Goal: Transaction & Acquisition: Purchase product/service

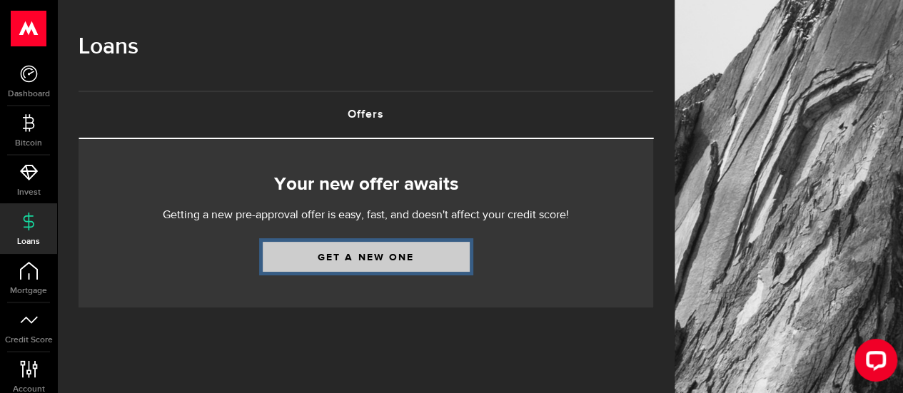
click at [337, 254] on link "Get a new one" at bounding box center [366, 257] width 207 height 30
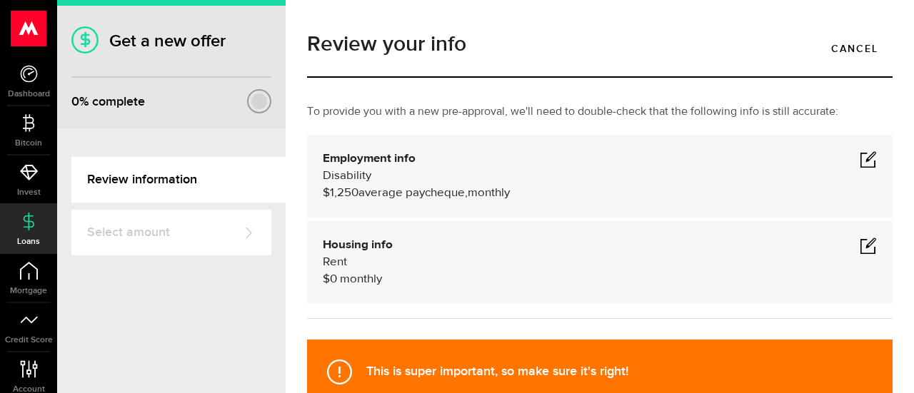
click at [860, 152] on span at bounding box center [868, 159] width 17 height 17
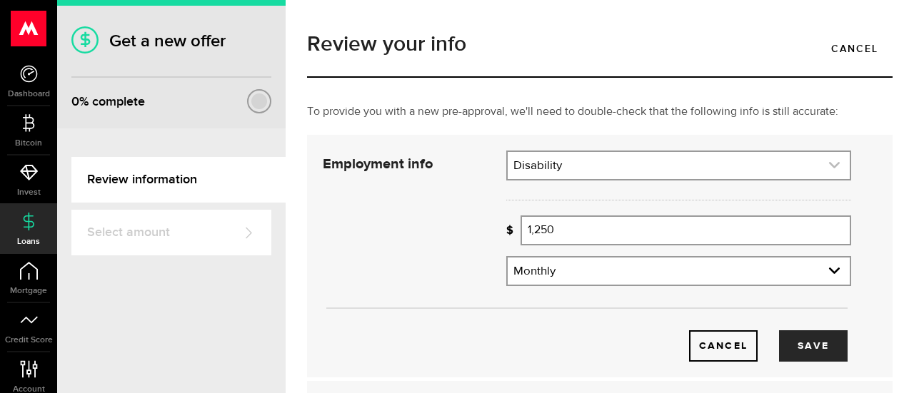
click at [573, 166] on link "expand select" at bounding box center [679, 165] width 342 height 27
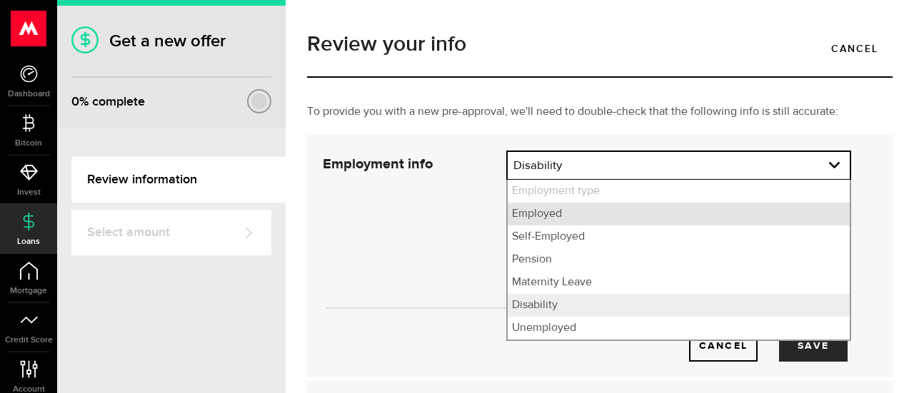
click at [555, 216] on li "Employed" at bounding box center [679, 214] width 342 height 23
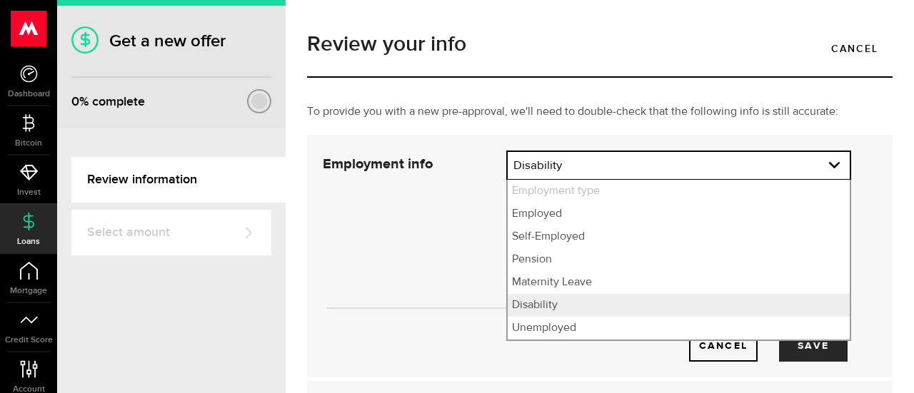
select select "Employed"
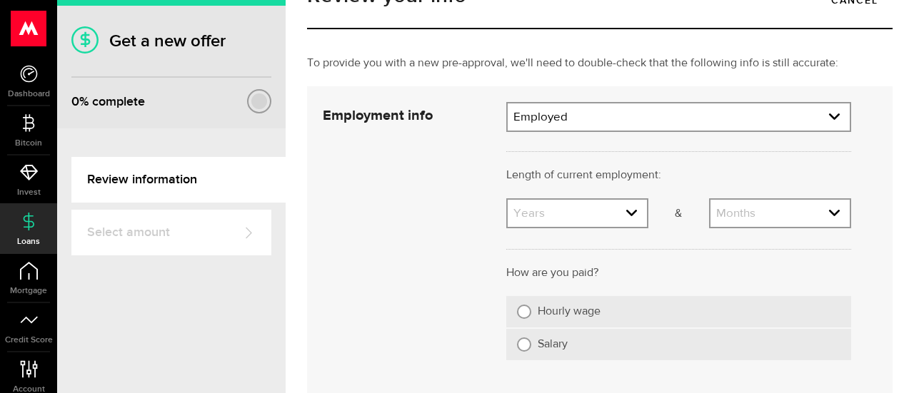
scroll to position [71, 0]
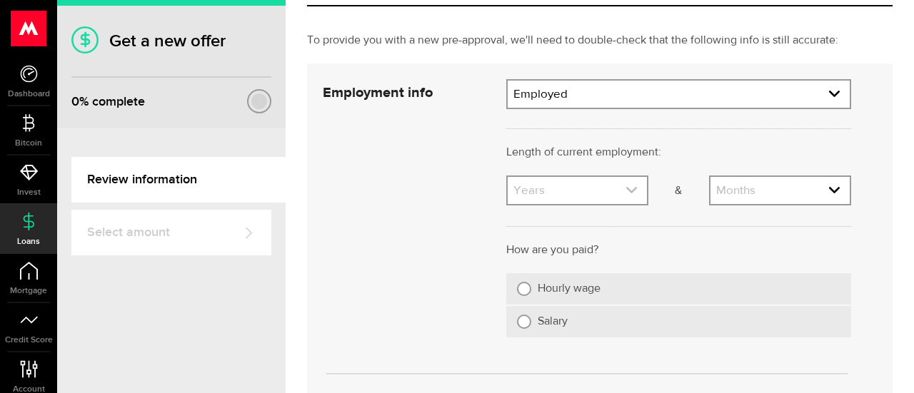
click at [621, 179] on link "expand select" at bounding box center [577, 190] width 139 height 27
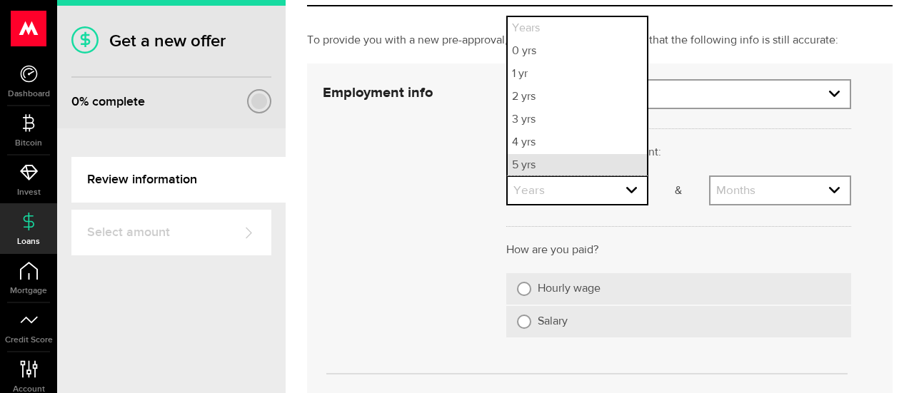
scroll to position [1, 0]
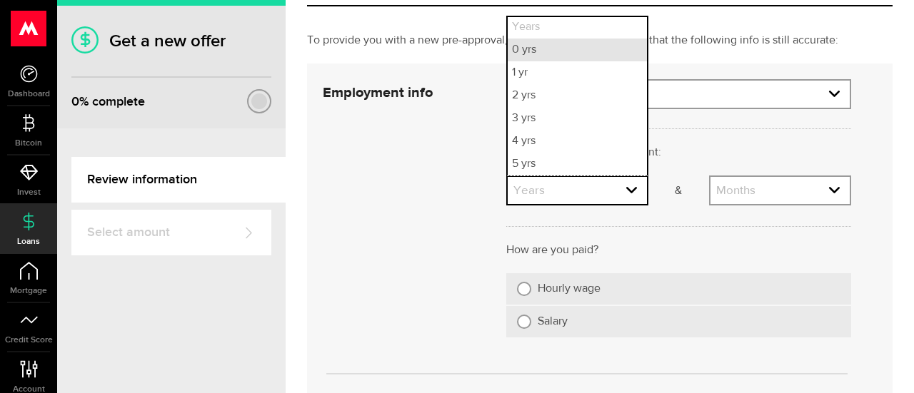
click at [550, 51] on li "0 yrs" at bounding box center [577, 50] width 139 height 23
select select "0"
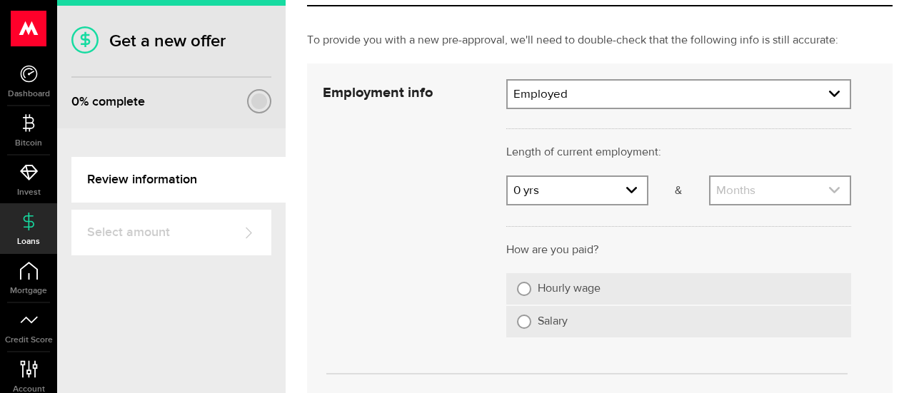
click at [730, 193] on link "expand select" at bounding box center [779, 190] width 139 height 27
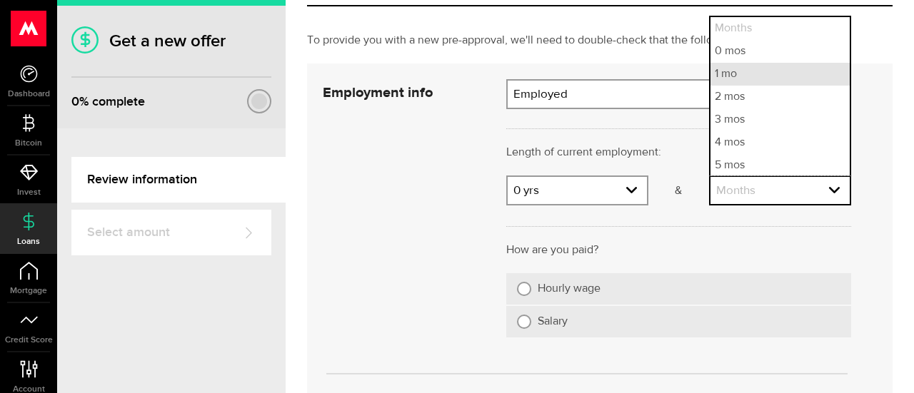
click at [720, 67] on li "1 mo" at bounding box center [779, 74] width 139 height 23
select select "1"
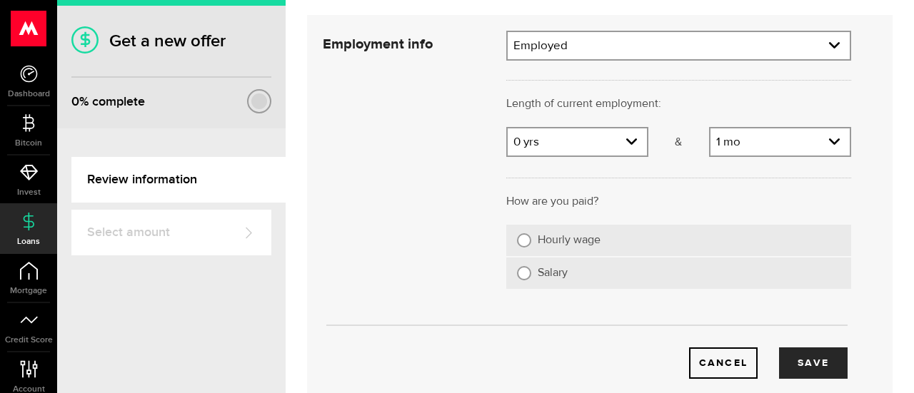
scroll to position [143, 0]
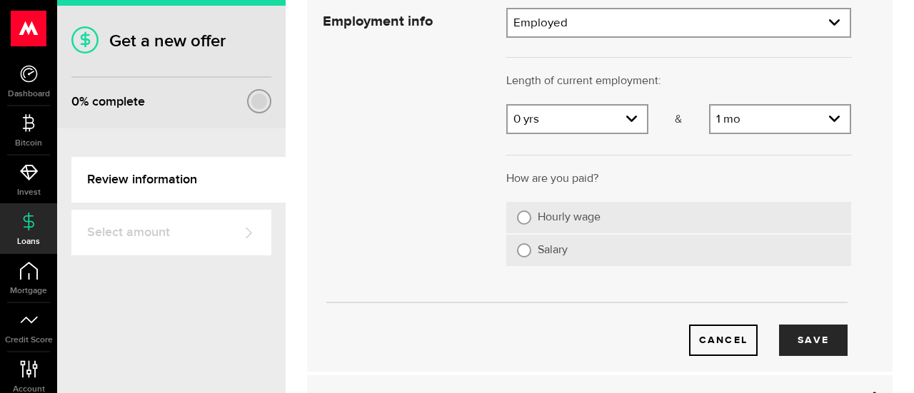
click at [567, 213] on label "Hourly wage" at bounding box center [689, 218] width 303 height 14
click at [531, 213] on input "Hourly wage" at bounding box center [524, 218] width 14 height 14
radio input "true"
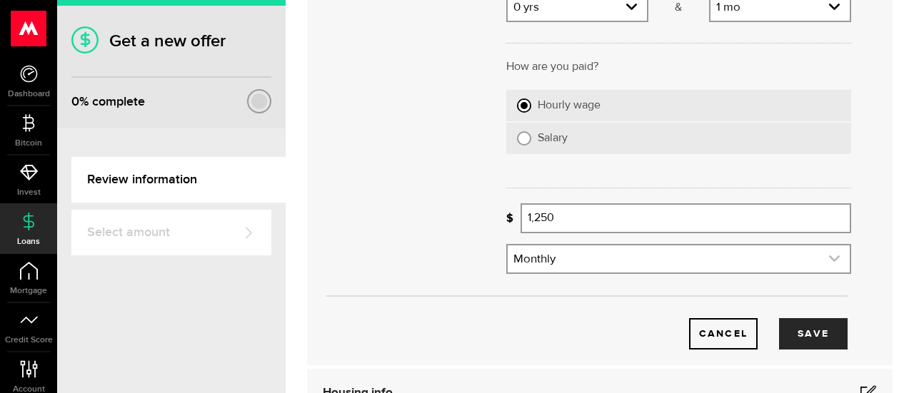
scroll to position [286, 0]
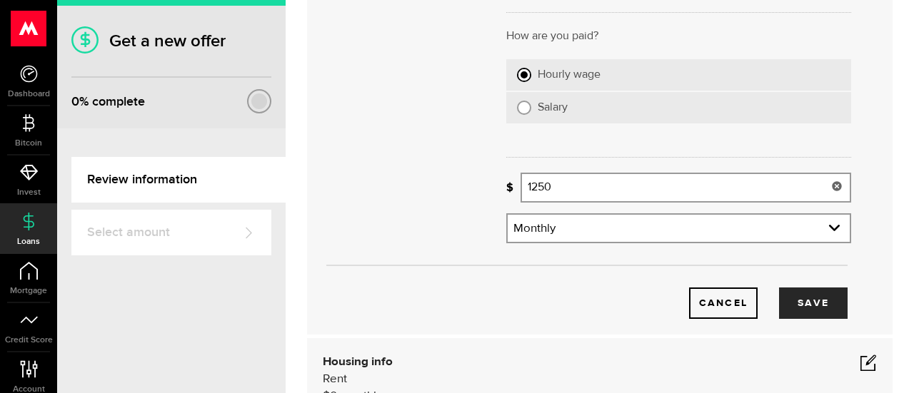
click at [567, 186] on input "1250" at bounding box center [686, 188] width 331 height 30
type input "1,250"
click at [831, 184] on icon at bounding box center [836, 186] width 11 height 11
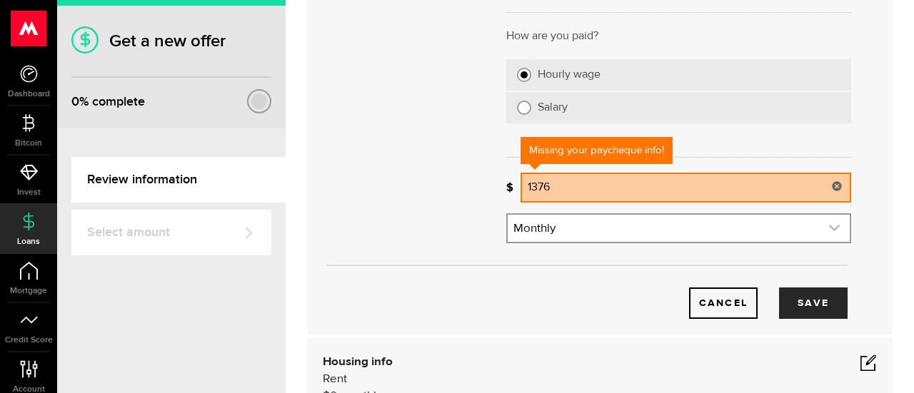
type input "1,376"
click at [657, 218] on link "expand select" at bounding box center [679, 228] width 342 height 27
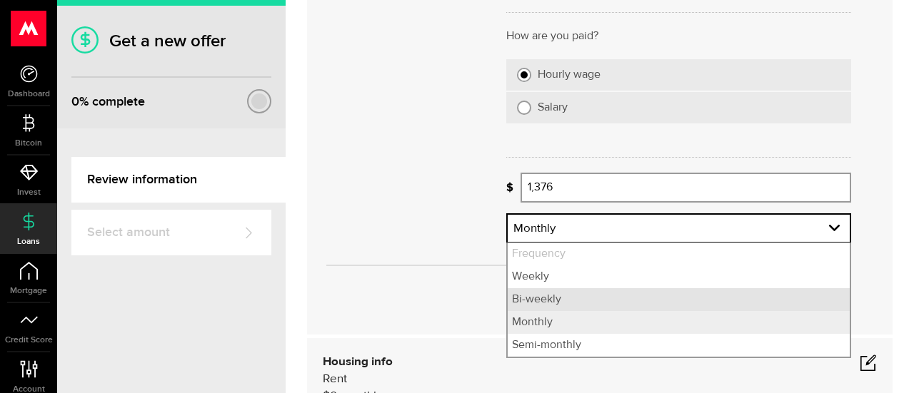
click at [535, 299] on li "Bi-weekly" at bounding box center [679, 299] width 342 height 23
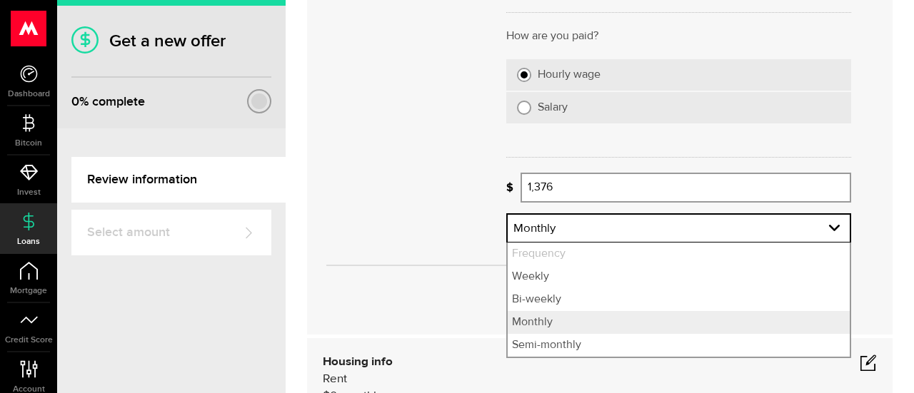
select select "bi_weekly"
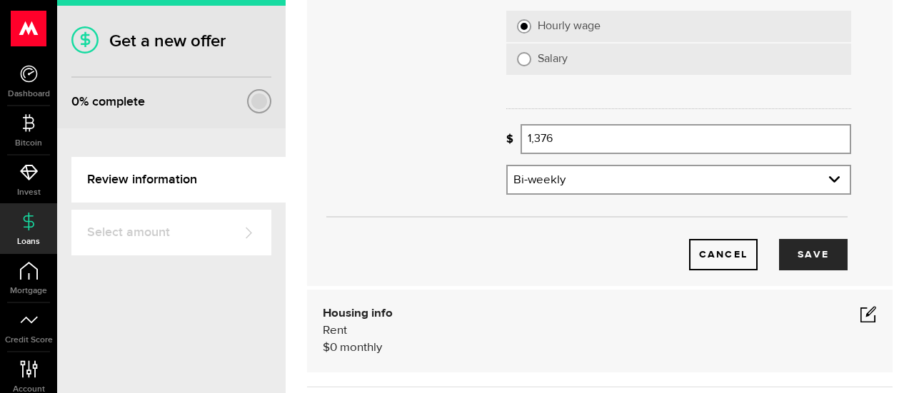
scroll to position [357, 0]
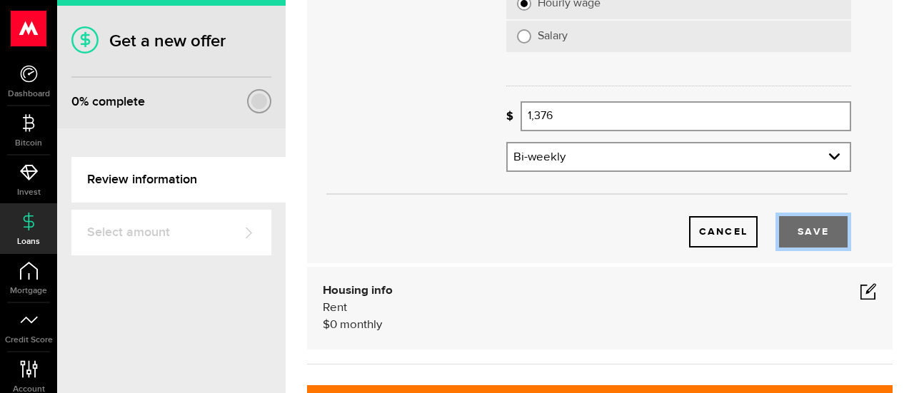
click at [798, 236] on button "Save" at bounding box center [813, 231] width 69 height 31
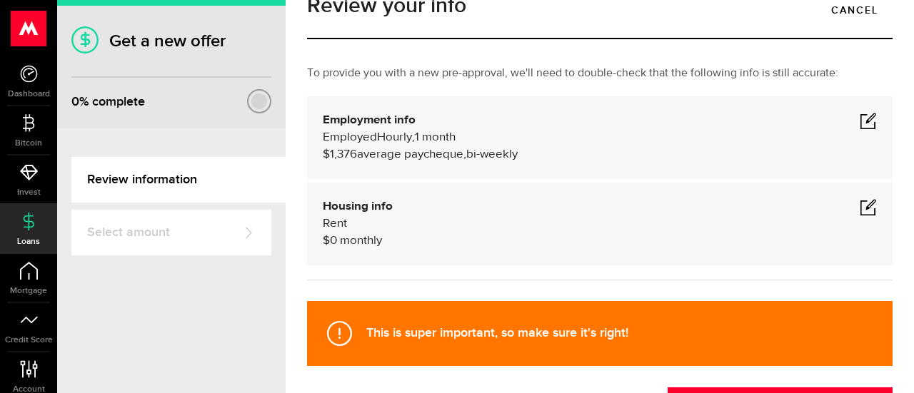
scroll to position [71, 0]
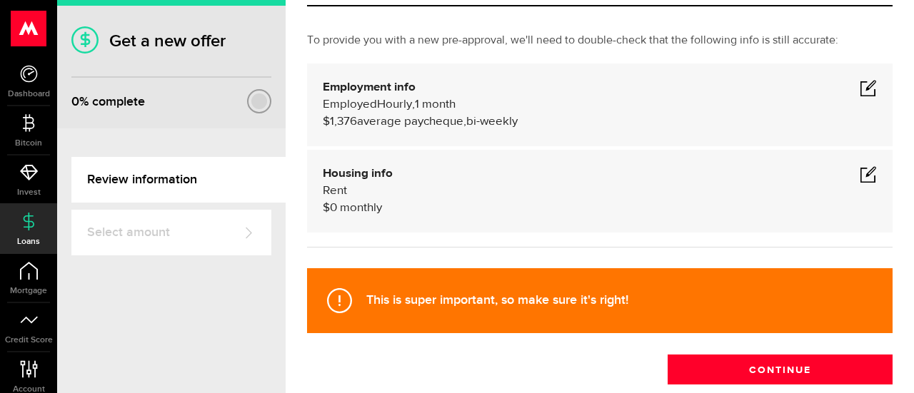
click at [860, 176] on span at bounding box center [868, 174] width 17 height 17
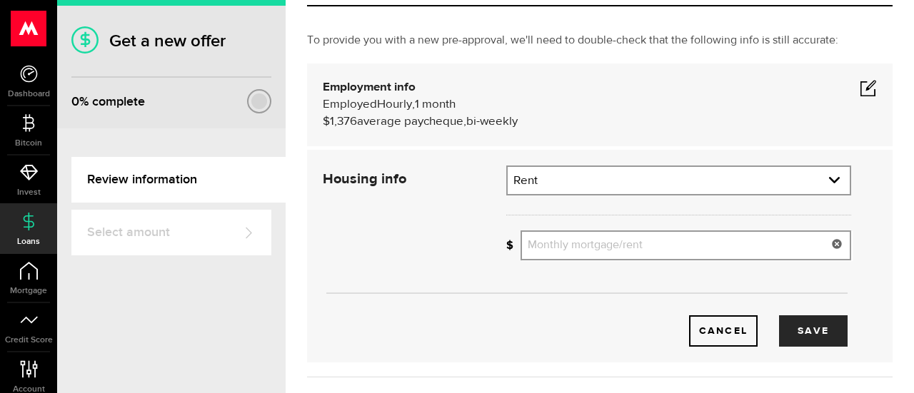
click at [590, 242] on input "Monthly mortgage/rent" at bounding box center [686, 246] width 331 height 30
type input "1,400"
click at [800, 339] on button "Save" at bounding box center [813, 331] width 69 height 31
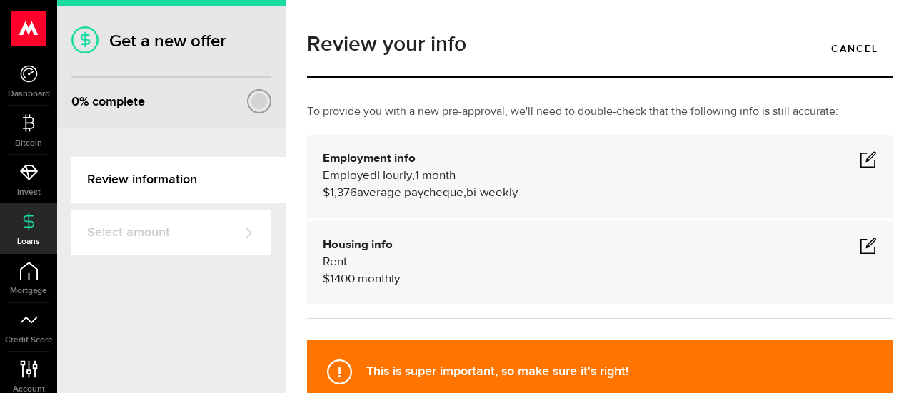
scroll to position [154, 0]
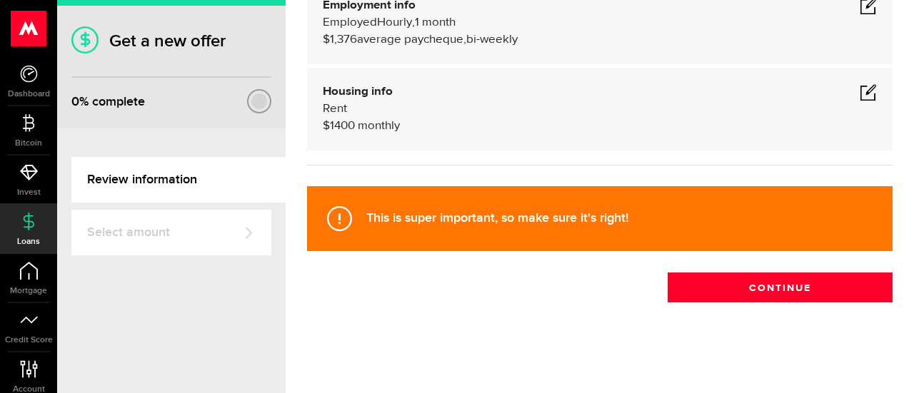
click at [687, 269] on div "This is super important, so make sure it's right! Continue" at bounding box center [599, 241] width 607 height 124
click at [696, 306] on div "Review your info Cancel To provide you with a new pre-approval, we'll need to d…" at bounding box center [599, 120] width 607 height 508
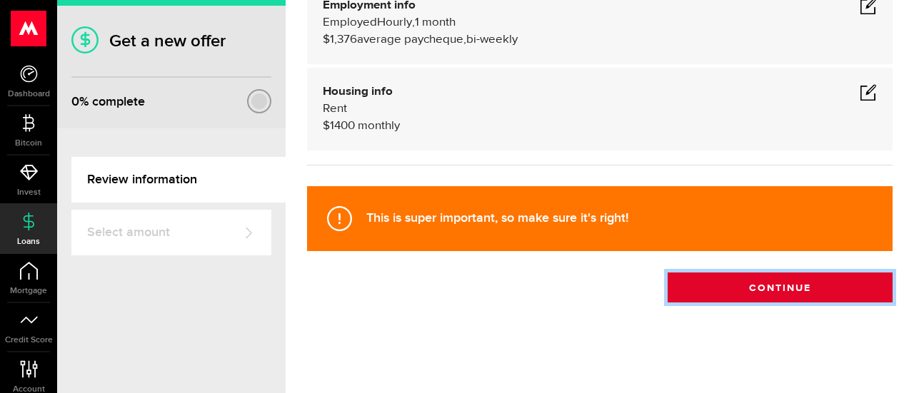
click at [707, 293] on button "Continue" at bounding box center [780, 288] width 225 height 30
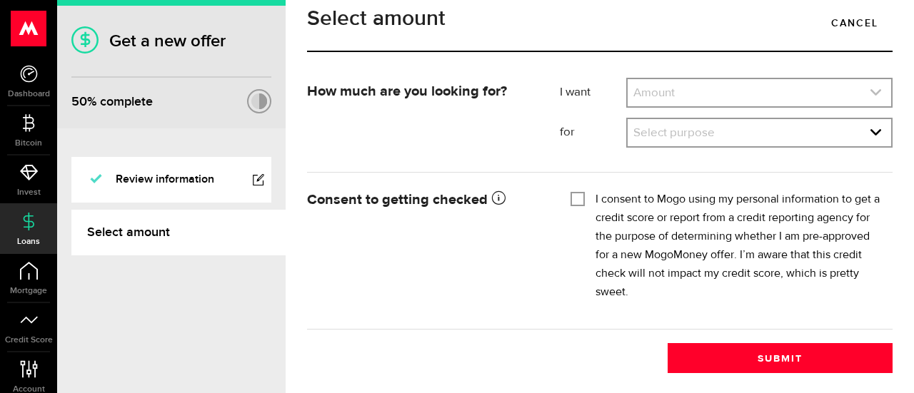
click at [700, 106] on link "expand select" at bounding box center [759, 92] width 263 height 27
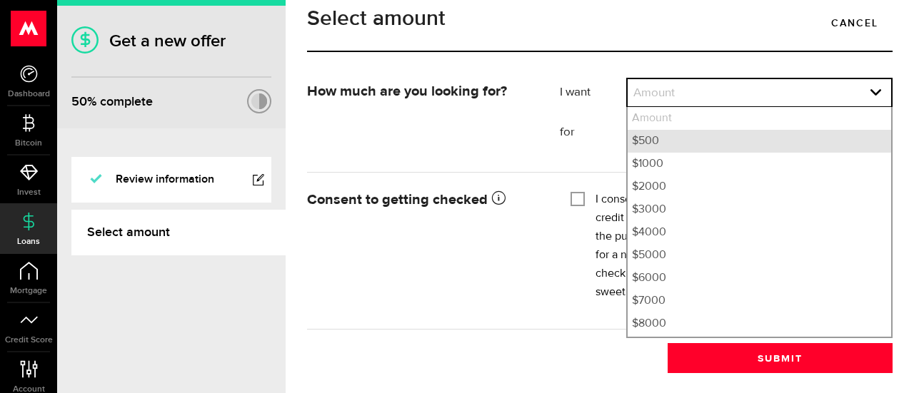
click at [653, 153] on li "$500" at bounding box center [759, 141] width 263 height 23
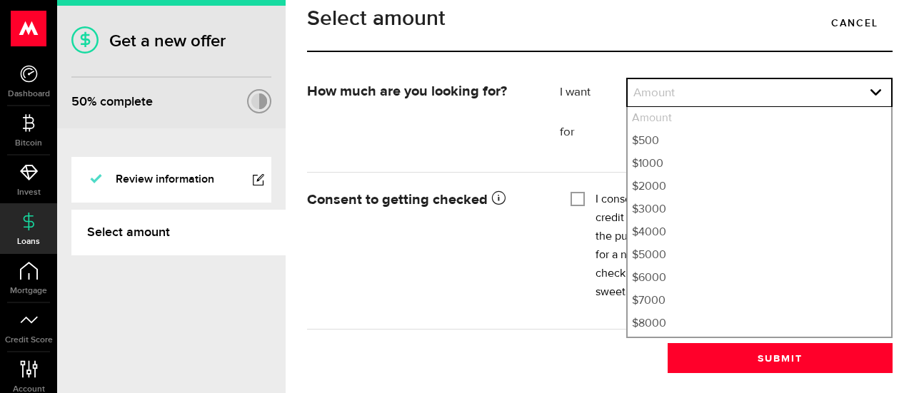
select select "500"
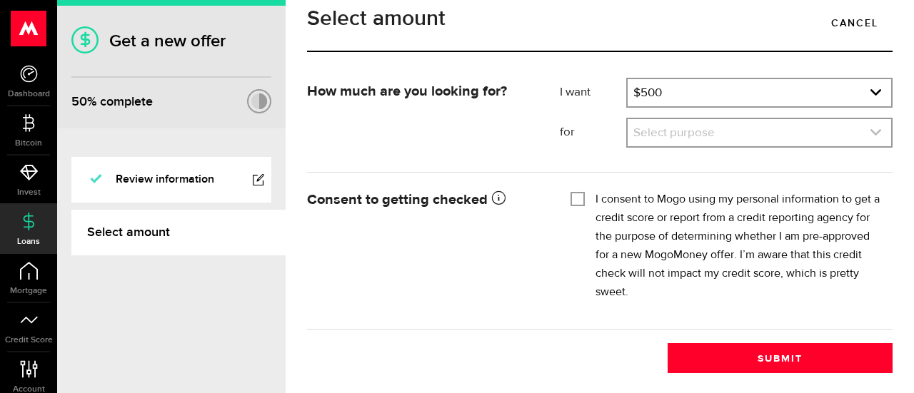
click at [655, 146] on link "expand select" at bounding box center [759, 132] width 263 height 27
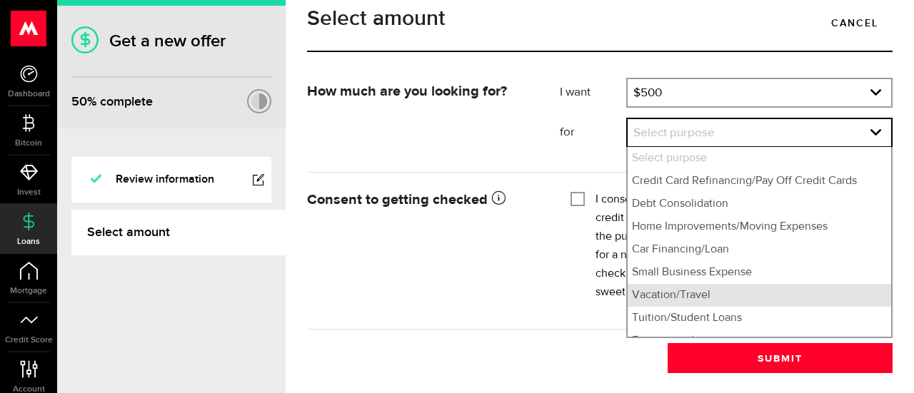
click at [665, 307] on li "Vacation/Travel" at bounding box center [759, 295] width 263 height 23
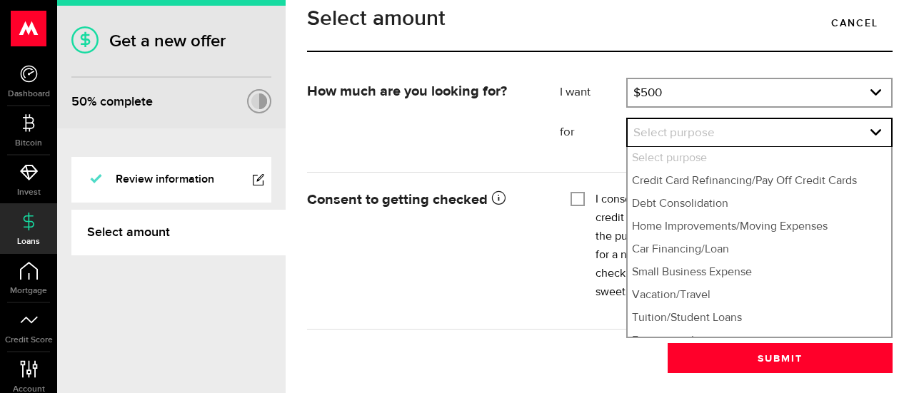
select select "Vacation/Travel"
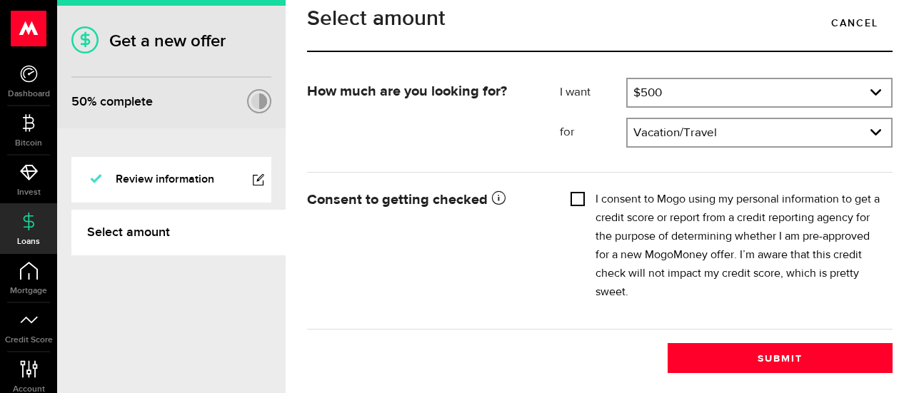
click at [575, 205] on input "I consent to Mogo using my personal information to get a credit score or report…" at bounding box center [577, 198] width 14 height 14
checkbox input "true"
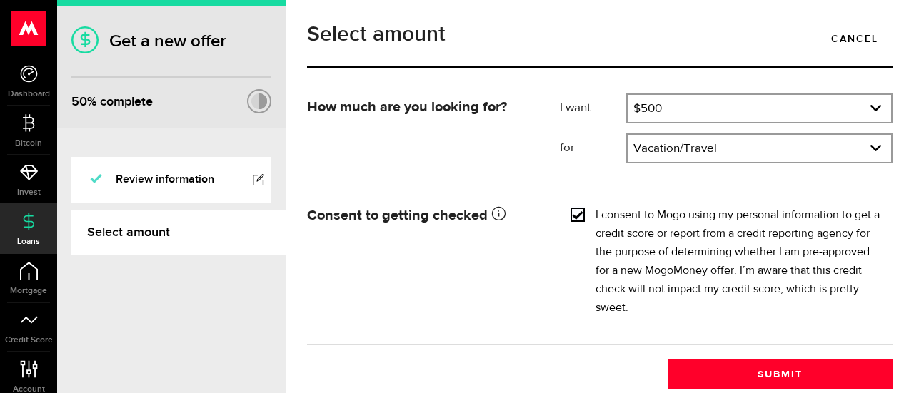
scroll to position [25, 0]
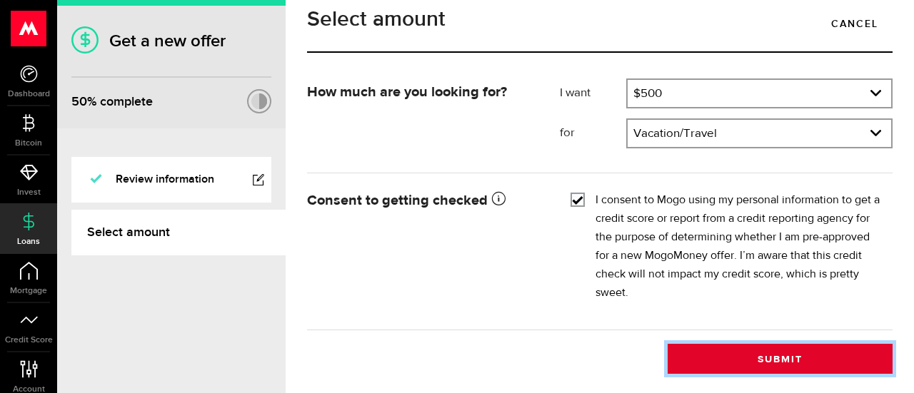
click at [708, 363] on button "Submit" at bounding box center [780, 359] width 225 height 30
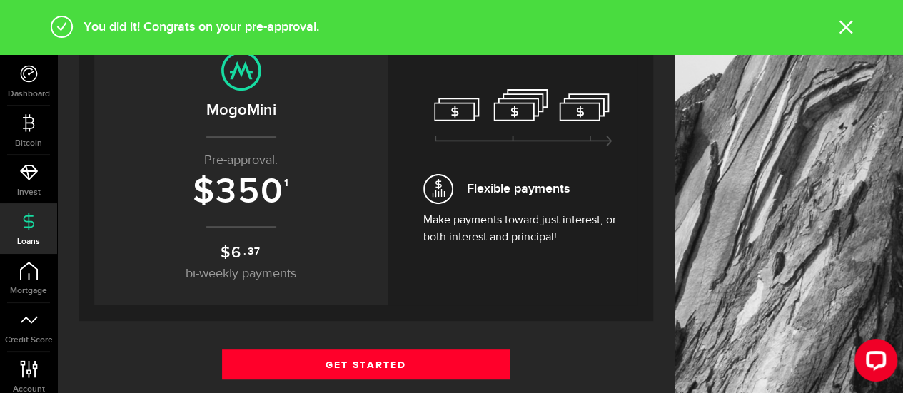
scroll to position [64, 0]
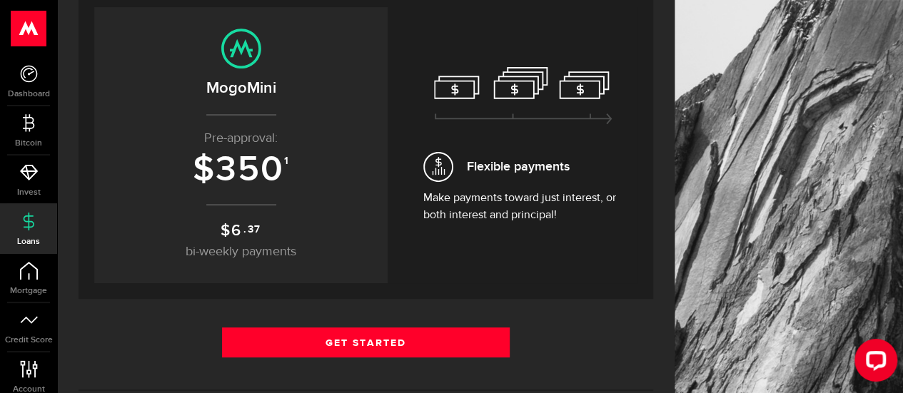
scroll to position [143, 0]
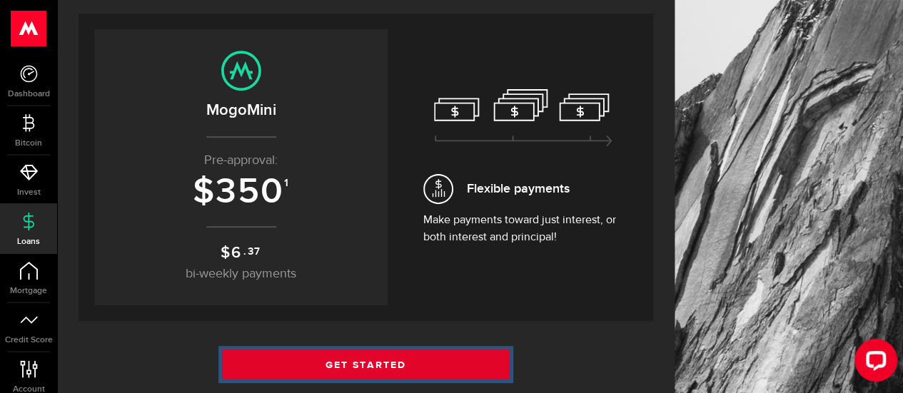
click at [315, 362] on link "Get Started" at bounding box center [366, 365] width 288 height 30
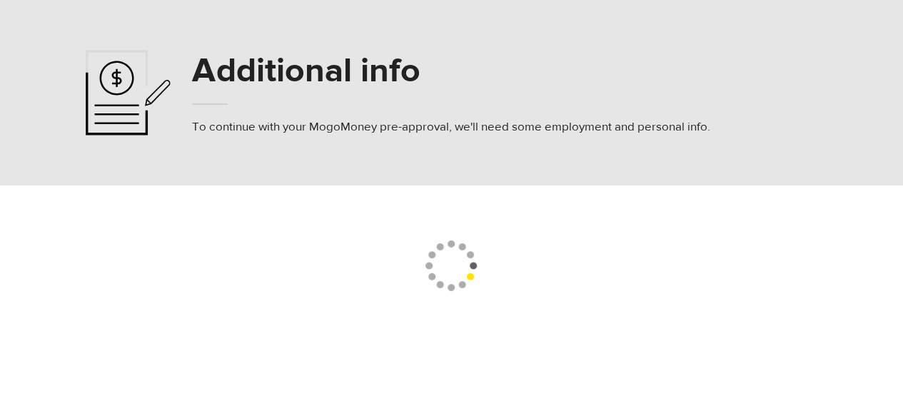
select select "202"
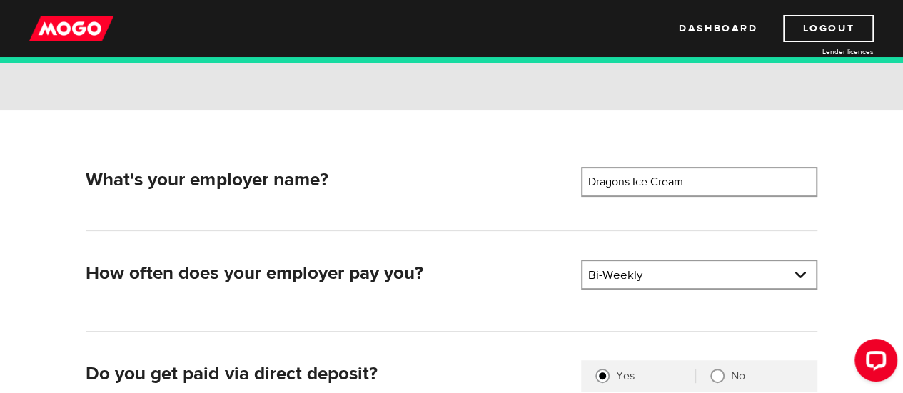
scroll to position [143, 0]
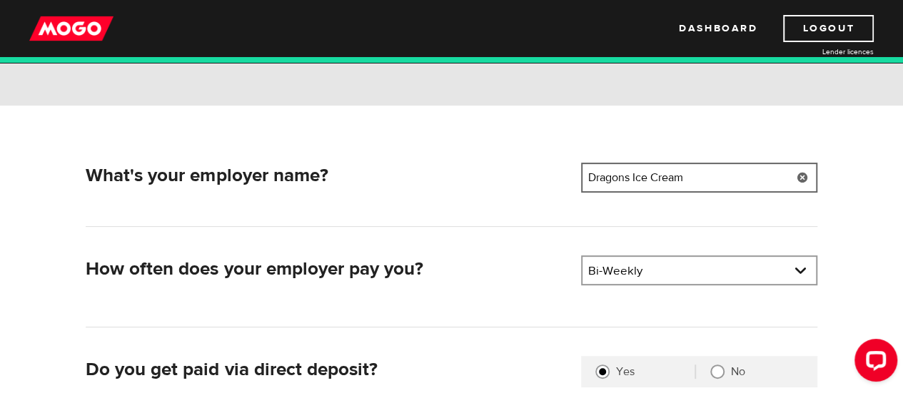
drag, startPoint x: 699, startPoint y: 179, endPoint x: 557, endPoint y: 198, distance: 143.4
click at [557, 198] on div "What's your employer name? Employer name Please enter your employer's name Drag…" at bounding box center [451, 195] width 731 height 64
type input "g"
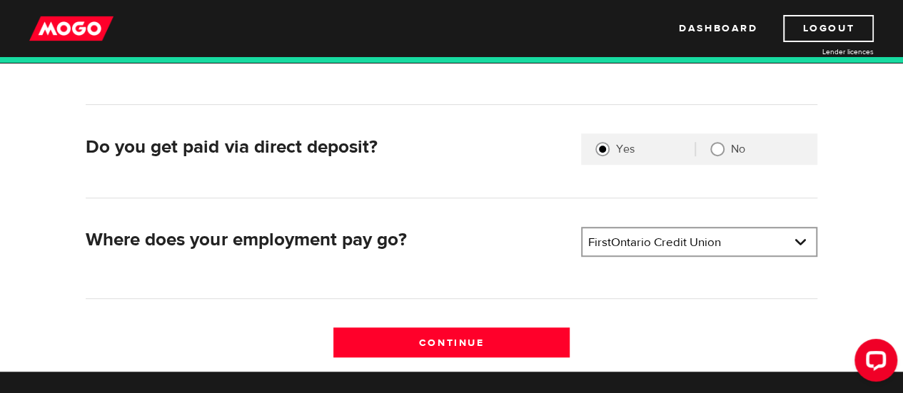
scroll to position [428, 0]
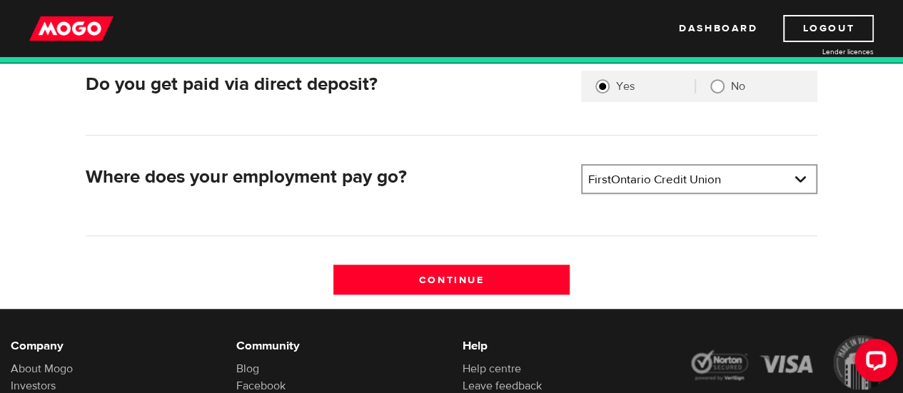
type input "match"
click at [664, 193] on div "FirstOntario Credit Union Bank BMO / Bank of Montreal CIBC / Canadian Imperial …" at bounding box center [699, 179] width 236 height 30
click at [665, 185] on link at bounding box center [699, 179] width 233 height 27
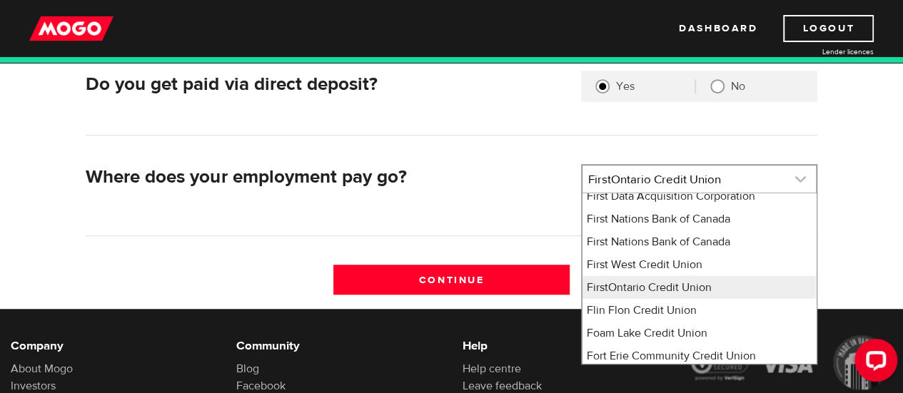
scroll to position [4827, 0]
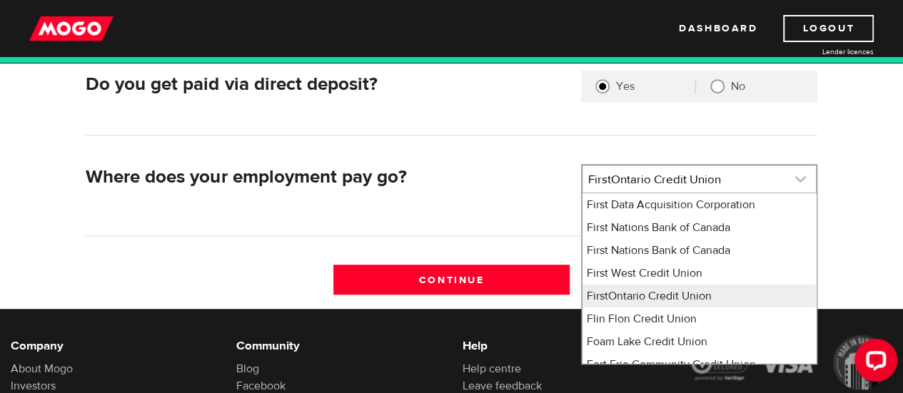
click at [668, 182] on link at bounding box center [699, 179] width 233 height 27
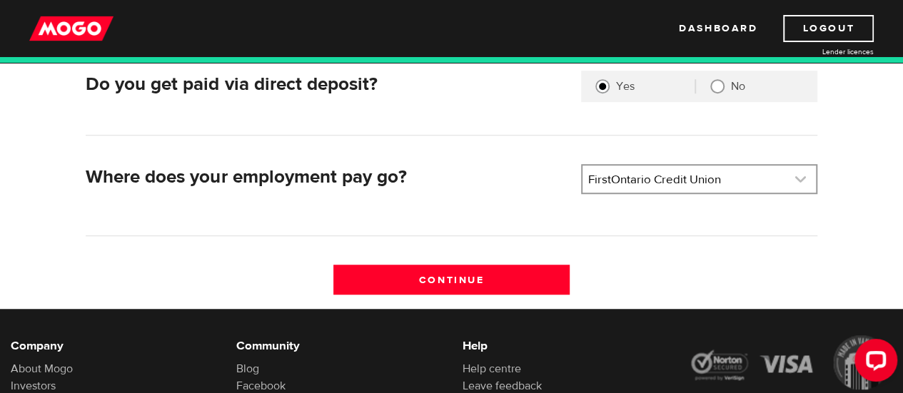
click at [747, 174] on link at bounding box center [699, 179] width 233 height 27
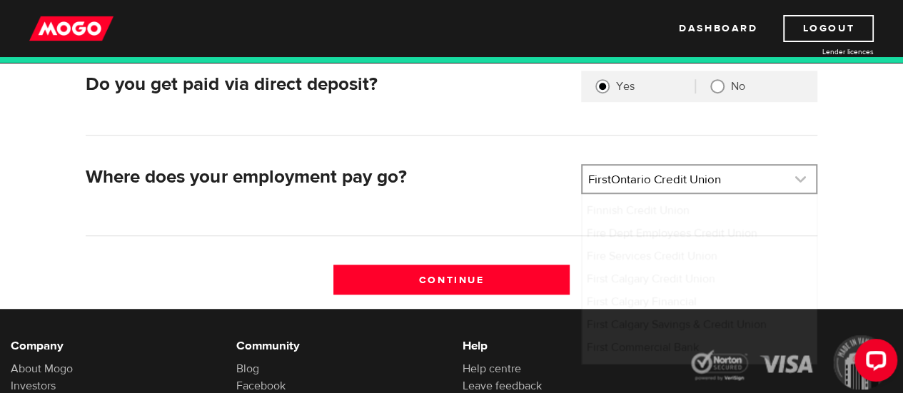
scroll to position [0, 0]
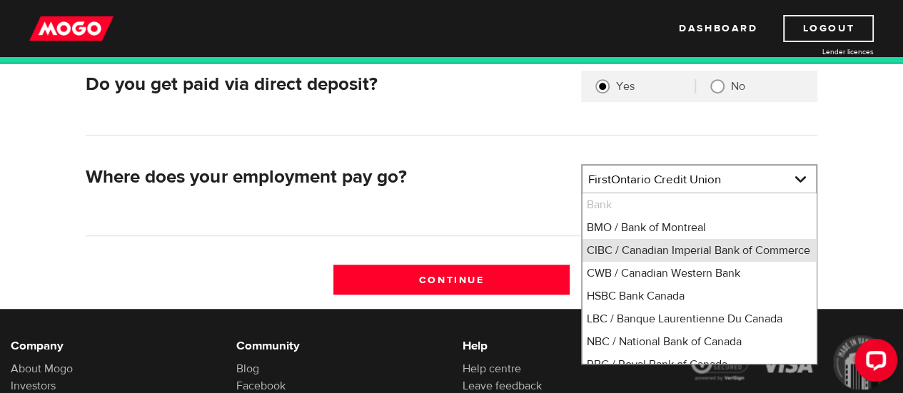
click at [648, 249] on li "CIBC / Canadian Imperial Bank of Commerce" at bounding box center [699, 250] width 233 height 23
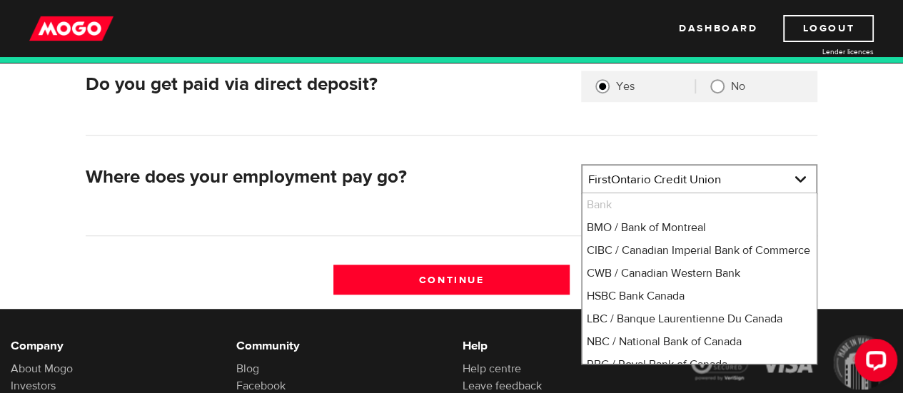
select select "4"
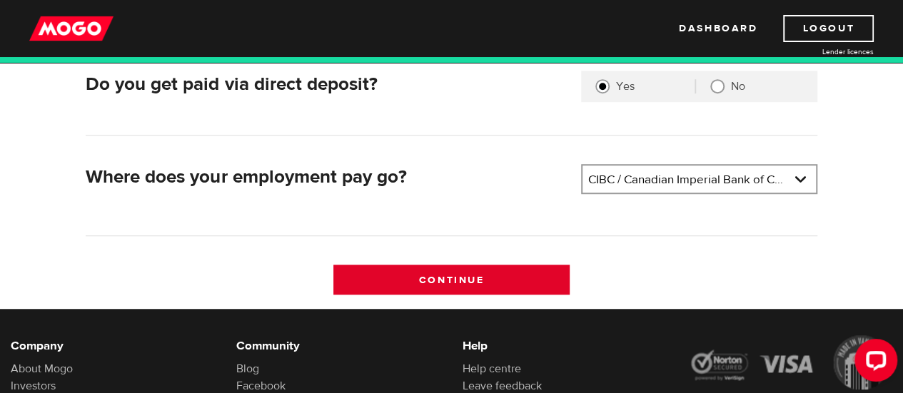
click at [490, 275] on input "Continue" at bounding box center [451, 280] width 236 height 30
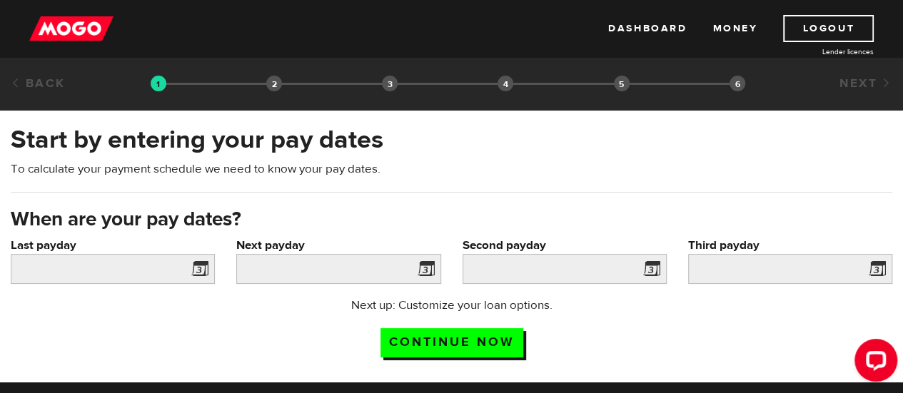
scroll to position [71, 0]
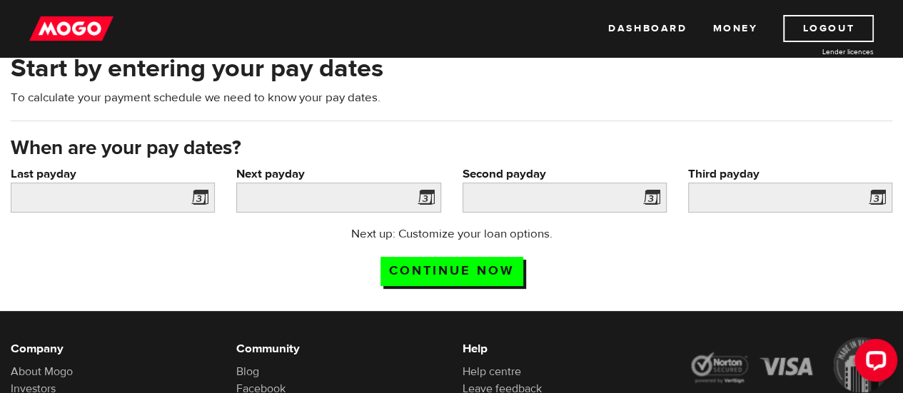
click at [194, 201] on span at bounding box center [196, 199] width 21 height 23
click at [187, 197] on span at bounding box center [196, 199] width 21 height 23
click at [197, 195] on span at bounding box center [196, 199] width 21 height 23
click at [198, 195] on span at bounding box center [196, 199] width 21 height 23
click at [89, 201] on input "Last payday" at bounding box center [113, 198] width 204 height 30
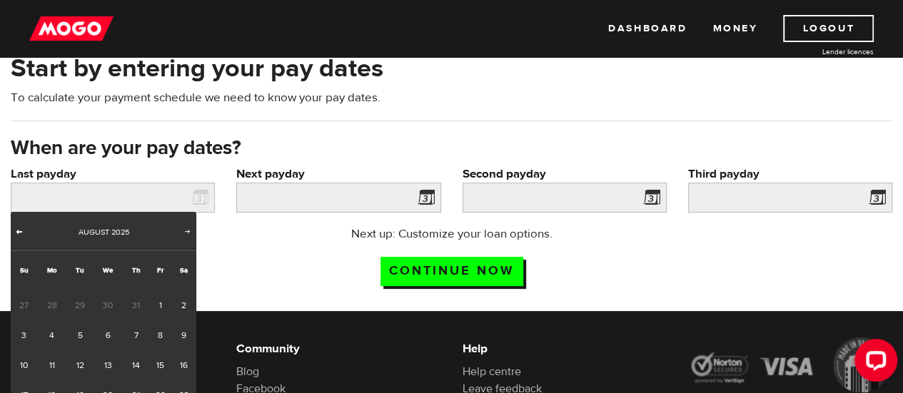
click at [19, 230] on span "Prev" at bounding box center [19, 231] width 11 height 11
drag, startPoint x: 19, startPoint y: 230, endPoint x: 291, endPoint y: 218, distance: 272.3
click at [293, 218] on div "Next payday Please enter your next pay date." at bounding box center [339, 196] width 226 height 60
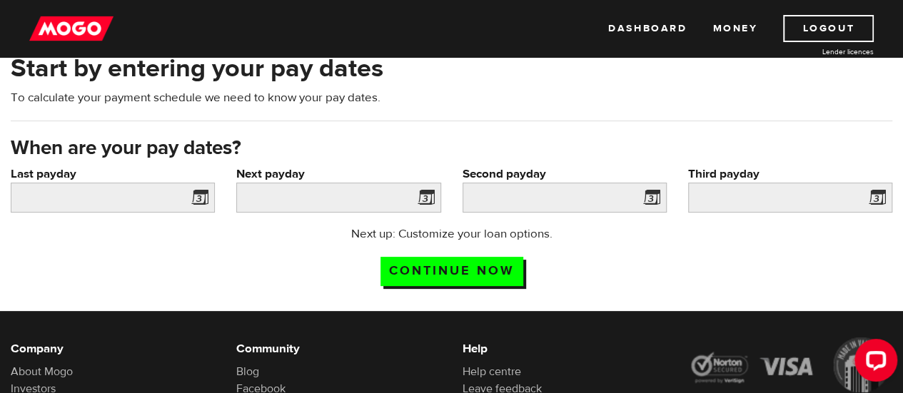
click at [201, 199] on span at bounding box center [196, 199] width 21 height 23
click at [187, 196] on span at bounding box center [196, 199] width 21 height 23
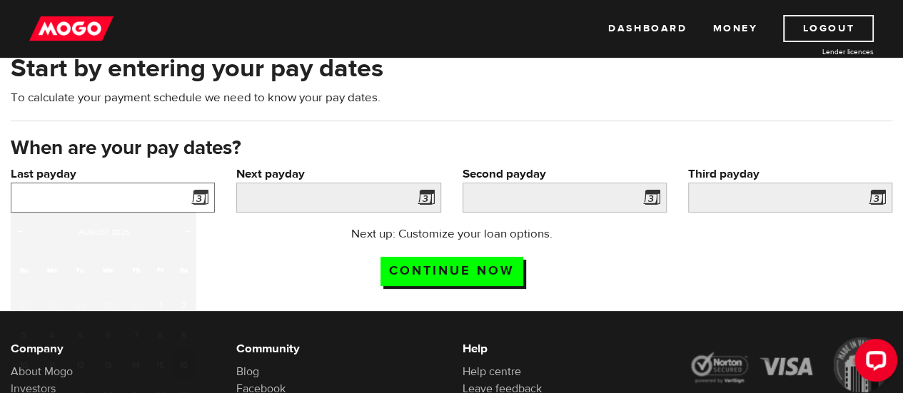
click at [162, 196] on input "Last payday" at bounding box center [113, 198] width 204 height 30
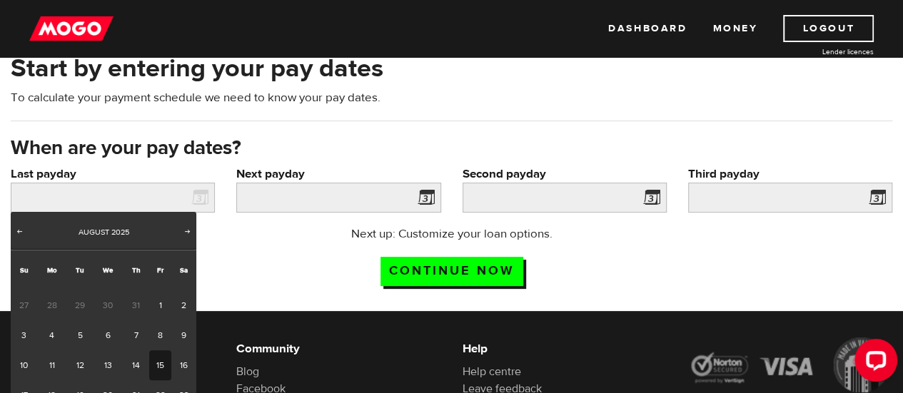
click at [160, 364] on link "15" at bounding box center [160, 366] width 22 height 30
type input "2025/08/15"
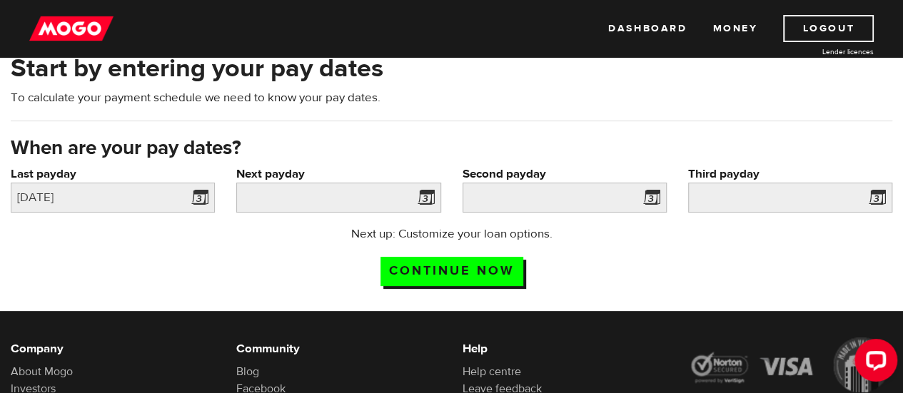
click at [423, 196] on span at bounding box center [423, 199] width 21 height 23
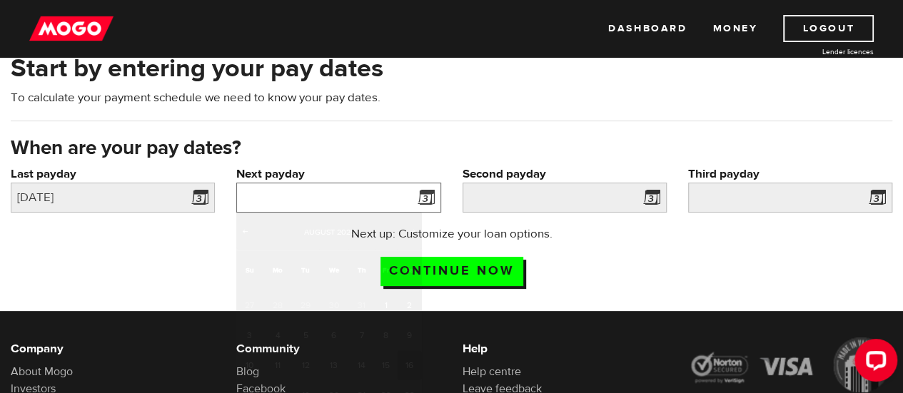
click at [340, 202] on input "Next payday" at bounding box center [338, 198] width 204 height 30
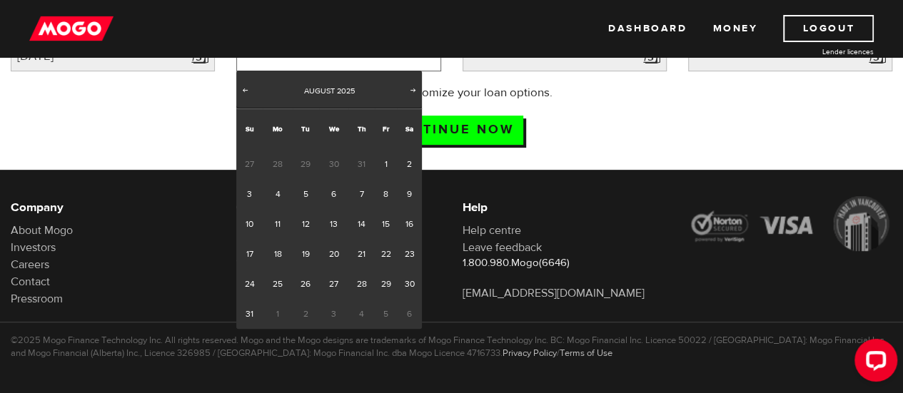
scroll to position [214, 0]
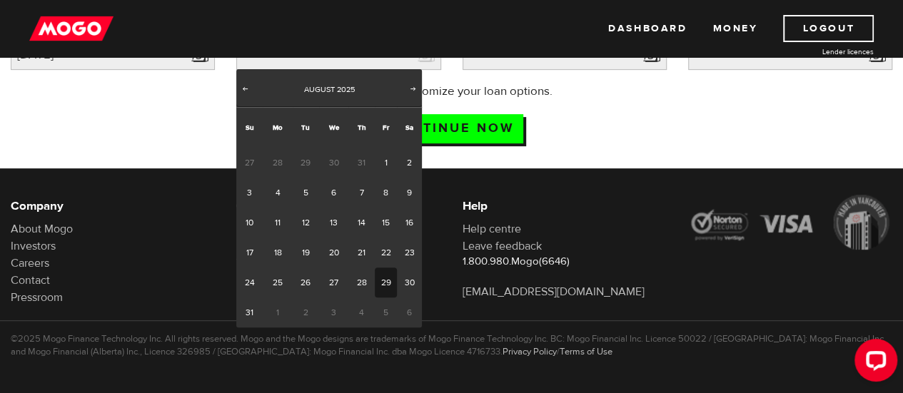
click at [391, 279] on link "29" at bounding box center [386, 283] width 22 height 30
type input "2025/08/29"
type input "2025/9/12"
type input "2025/9/26"
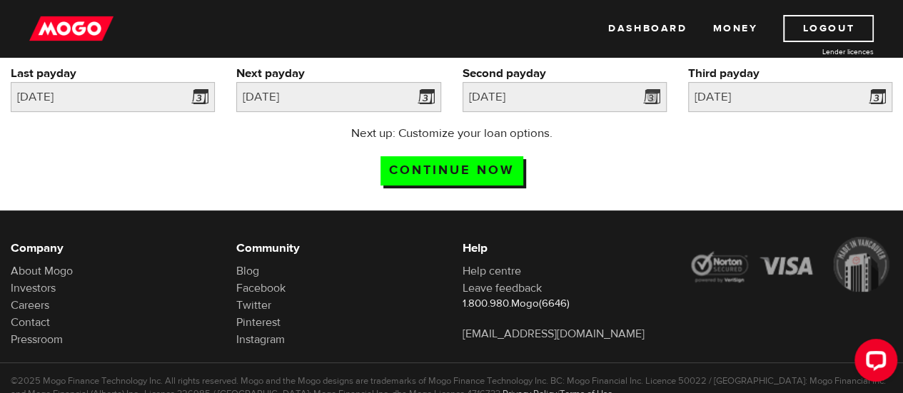
scroll to position [71, 0]
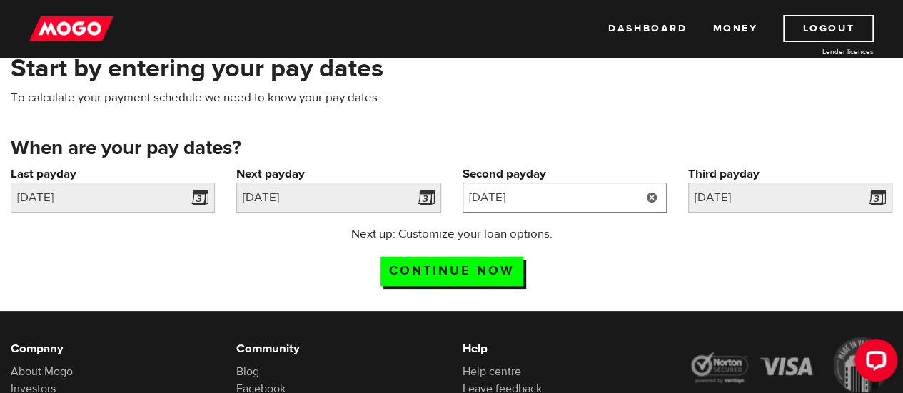
click at [600, 202] on input "2025/9/12" at bounding box center [565, 198] width 204 height 30
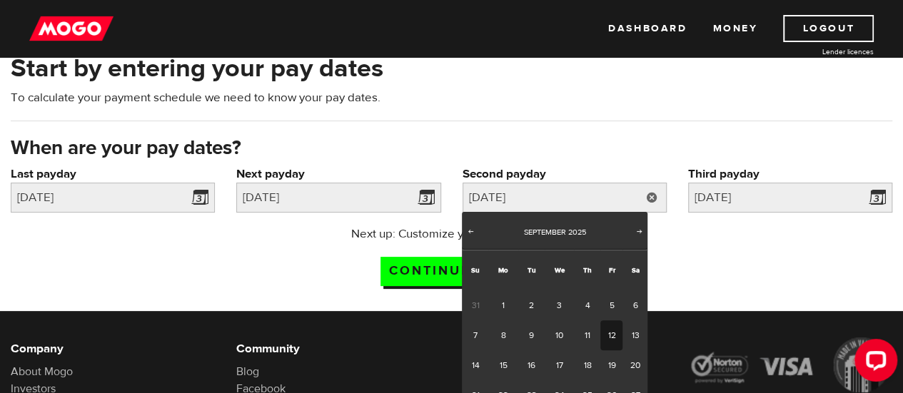
click at [710, 247] on div "Next up: Customize your loan options. Continue now" at bounding box center [451, 261] width 903 height 71
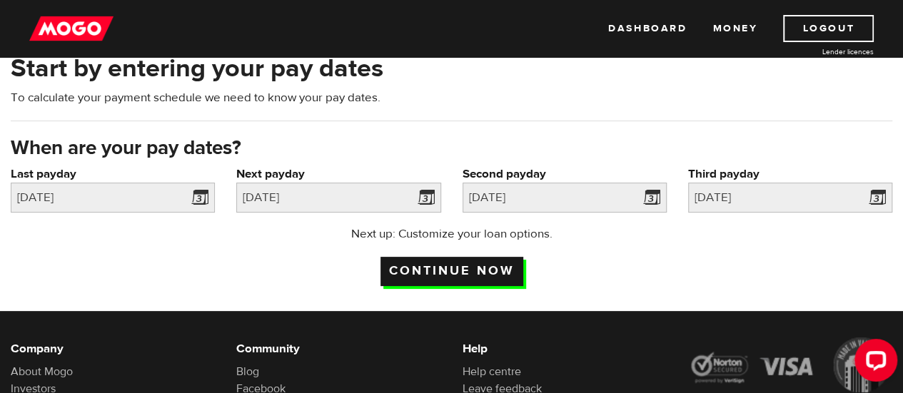
click at [476, 261] on input "Continue now" at bounding box center [452, 271] width 143 height 29
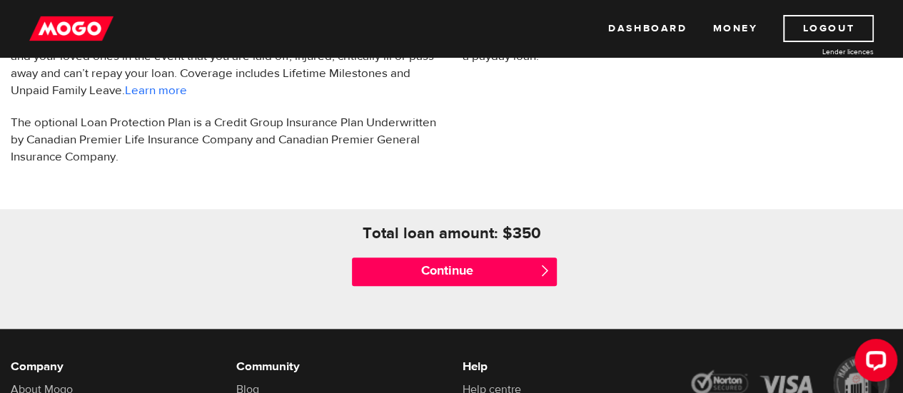
scroll to position [571, 0]
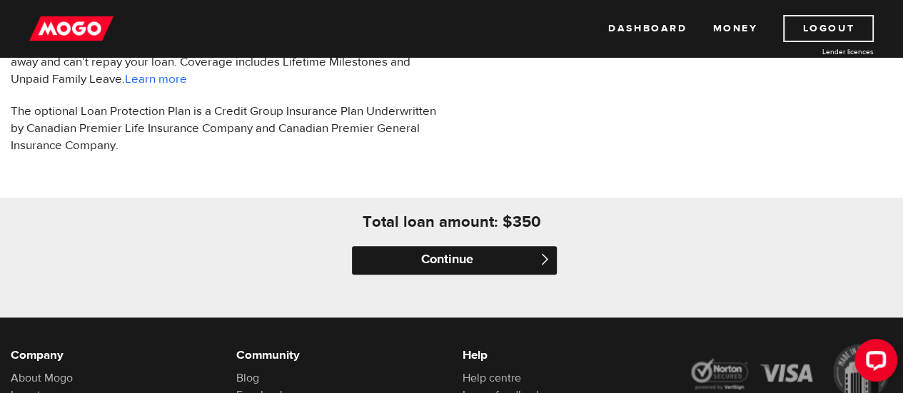
click at [451, 266] on input "Continue" at bounding box center [454, 260] width 204 height 29
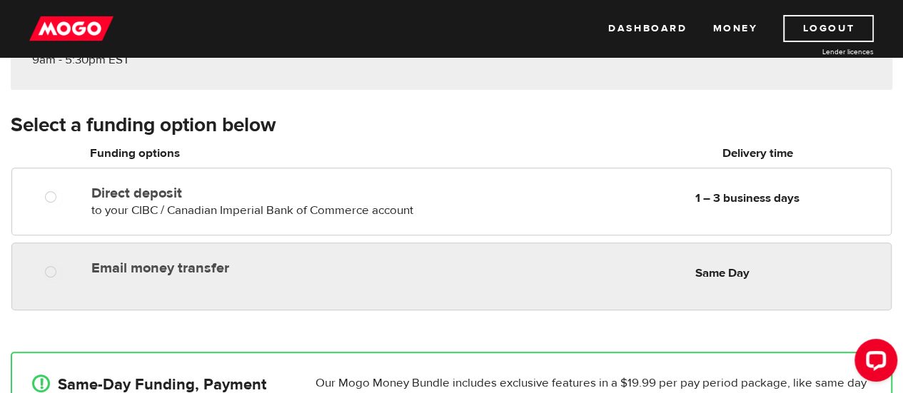
scroll to position [214, 0]
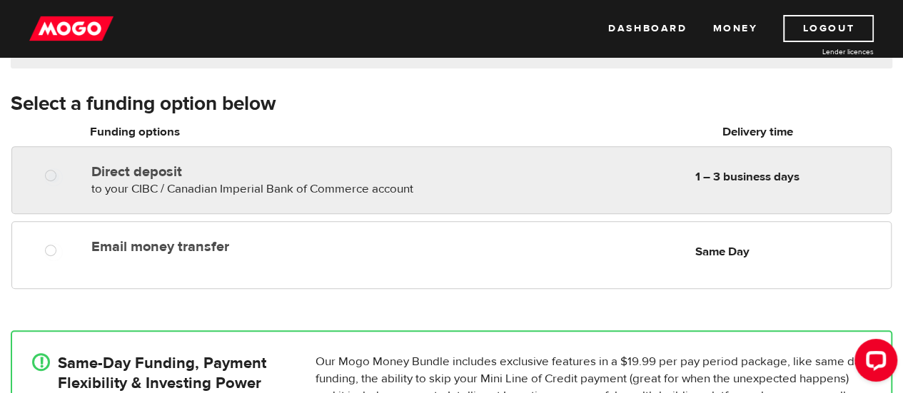
radio input "true"
click at [198, 180] on div "Direct deposit to your CIBC / Canadian Imperial Bank of Commerce account Delive…" at bounding box center [254, 178] width 336 height 40
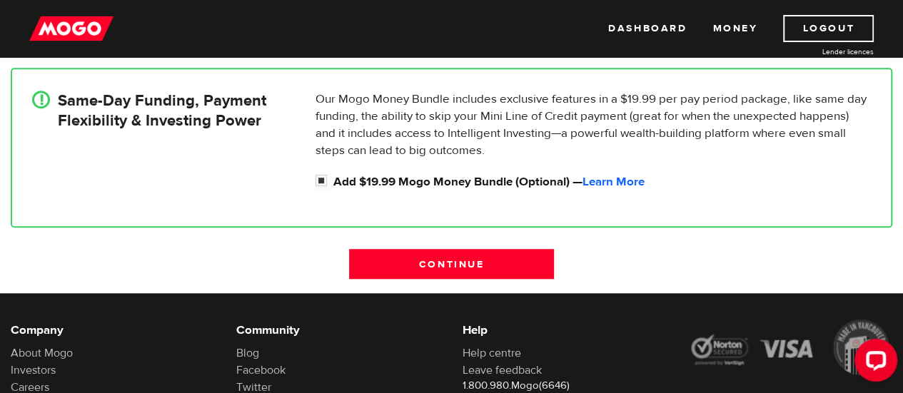
scroll to position [500, 0]
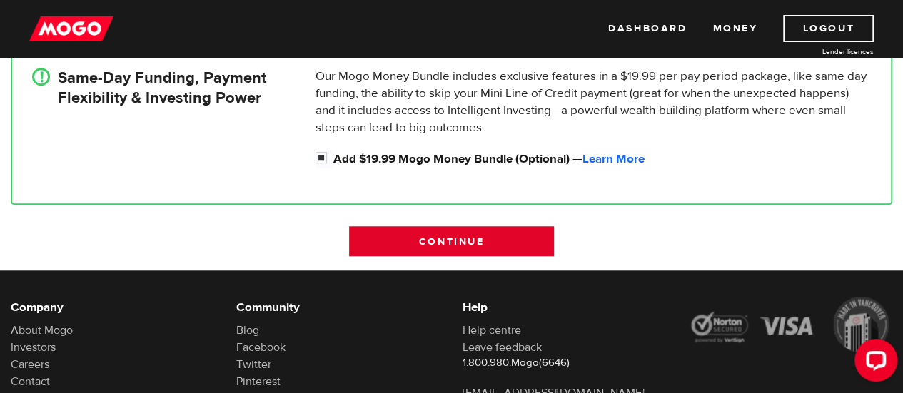
click at [483, 254] on input "Continue" at bounding box center [451, 241] width 204 height 30
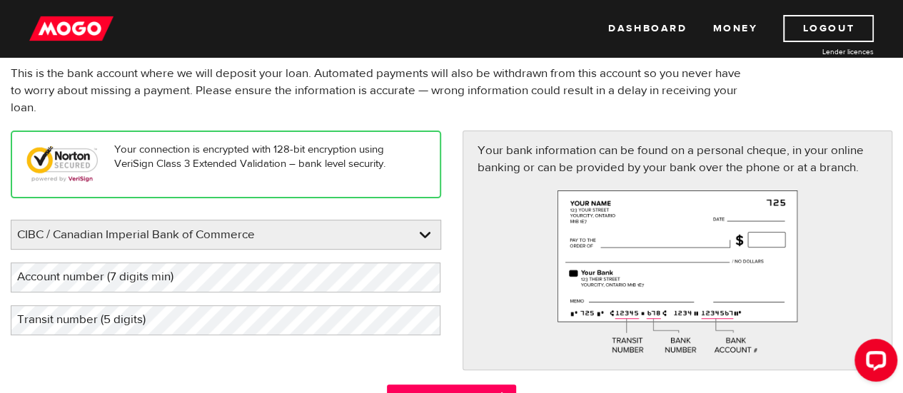
scroll to position [143, 0]
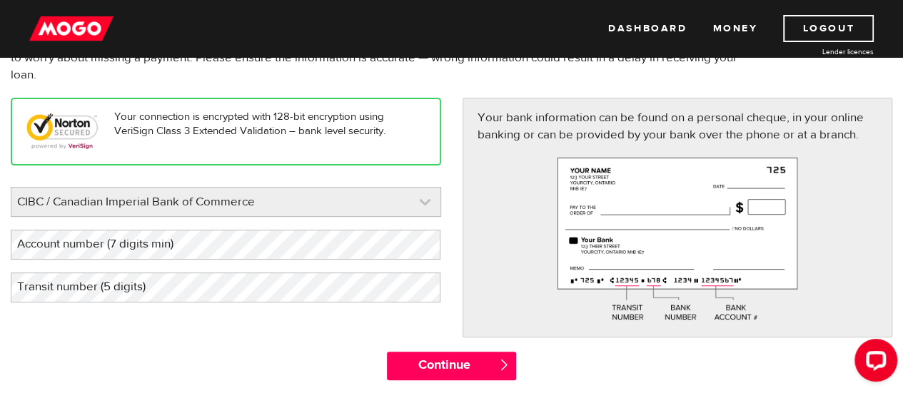
click at [391, 200] on link at bounding box center [225, 202] width 429 height 29
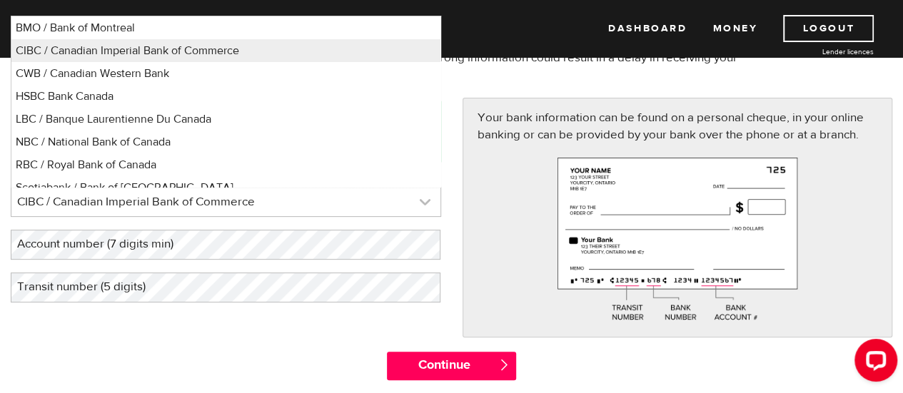
click at [337, 201] on link at bounding box center [225, 202] width 429 height 29
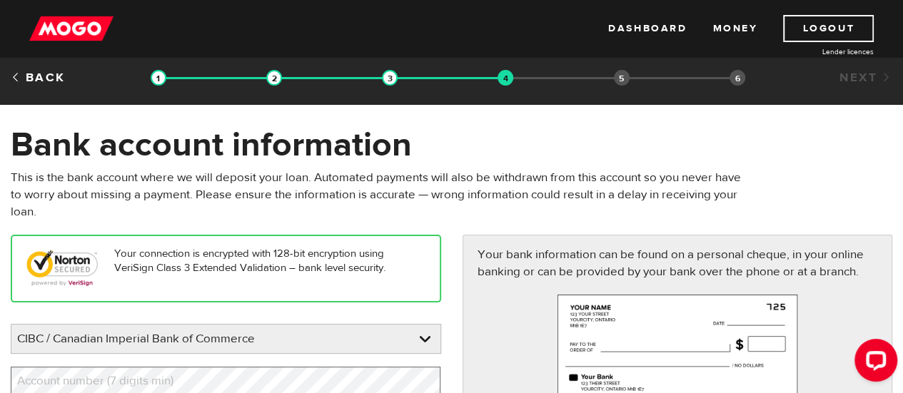
scroll to position [0, 0]
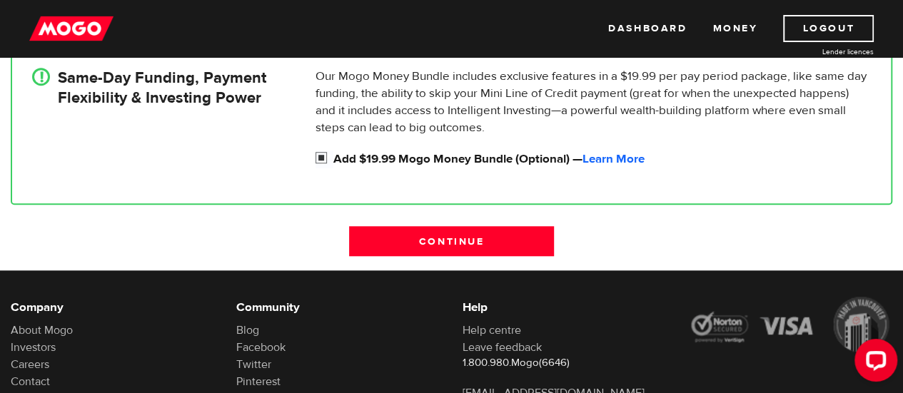
click at [313, 151] on div "Our Mogo Money Bundle includes exclusive features in a $19.99 per pay period pa…" at bounding box center [593, 118] width 567 height 101
click at [320, 156] on input "Add $19.99 Mogo Money Bundle (Optional) — Learn More" at bounding box center [325, 160] width 18 height 18
checkbox input "false"
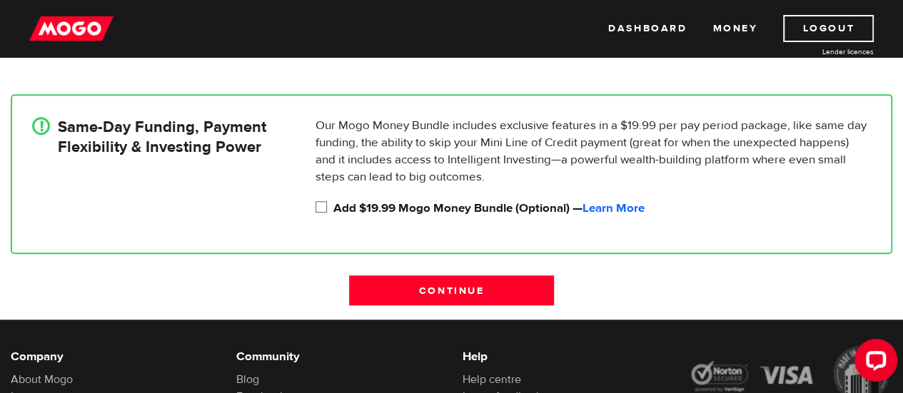
scroll to position [428, 0]
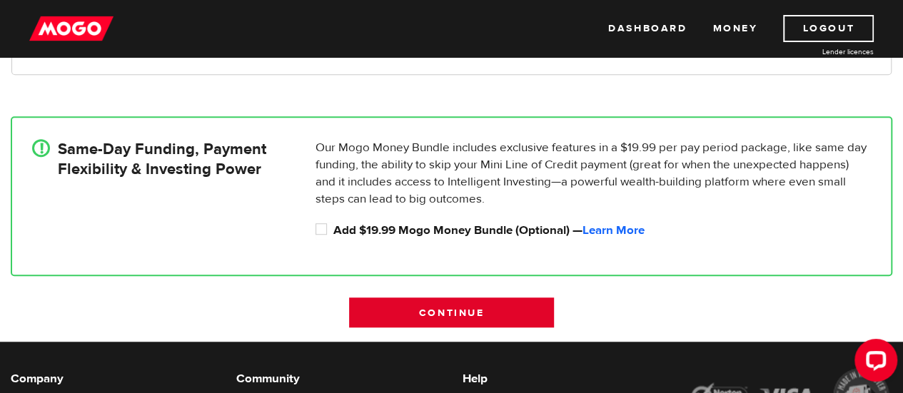
click at [451, 318] on input "Continue" at bounding box center [451, 313] width 204 height 30
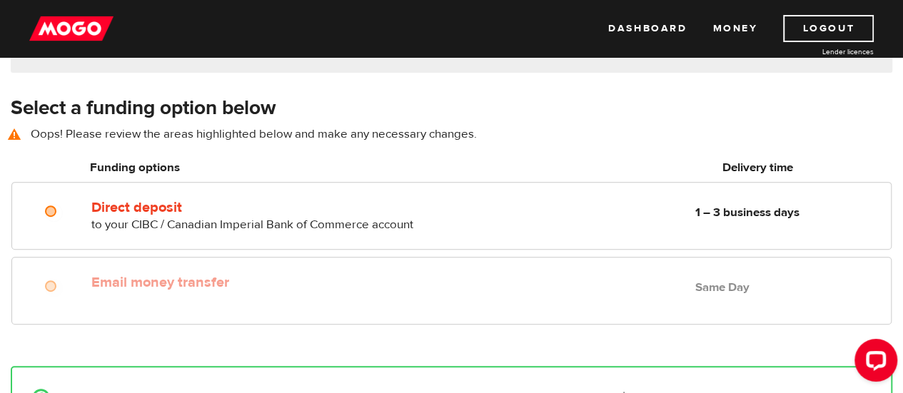
scroll to position [198, 0]
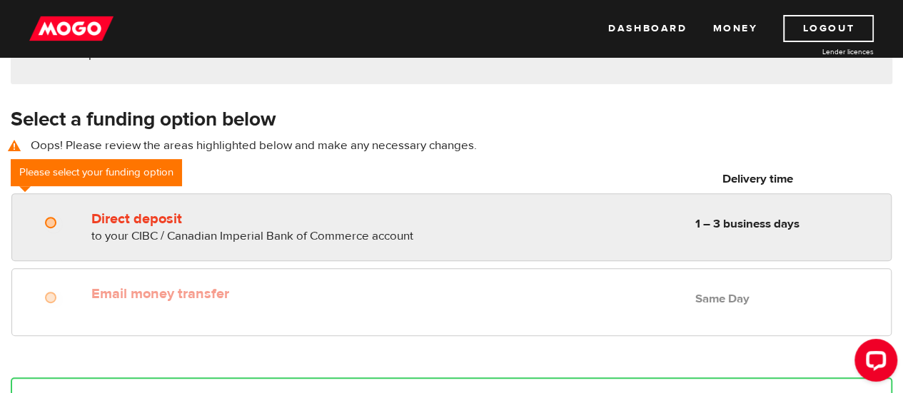
radio input "true"
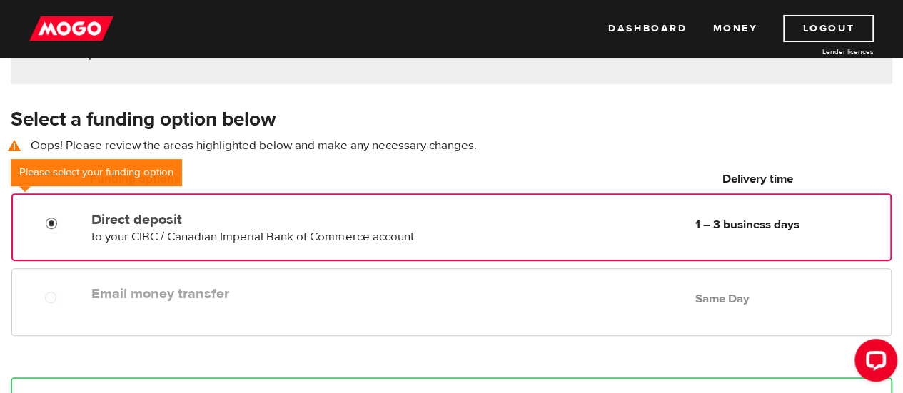
click at [50, 223] on input "Direct deposit" at bounding box center [55, 225] width 18 height 18
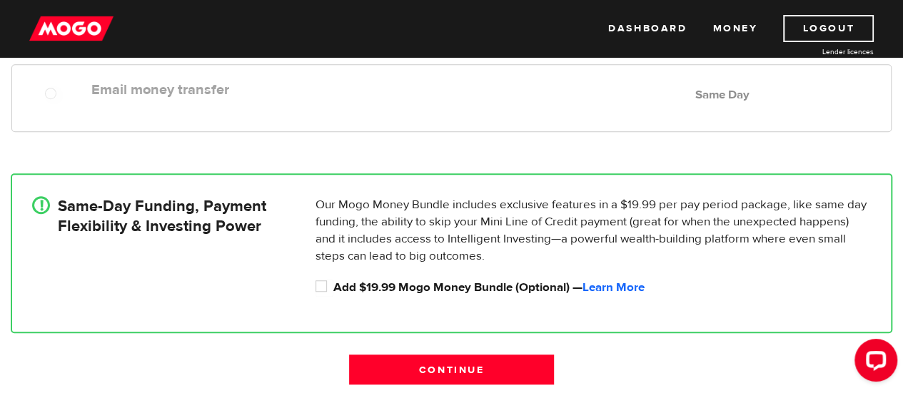
scroll to position [484, 0]
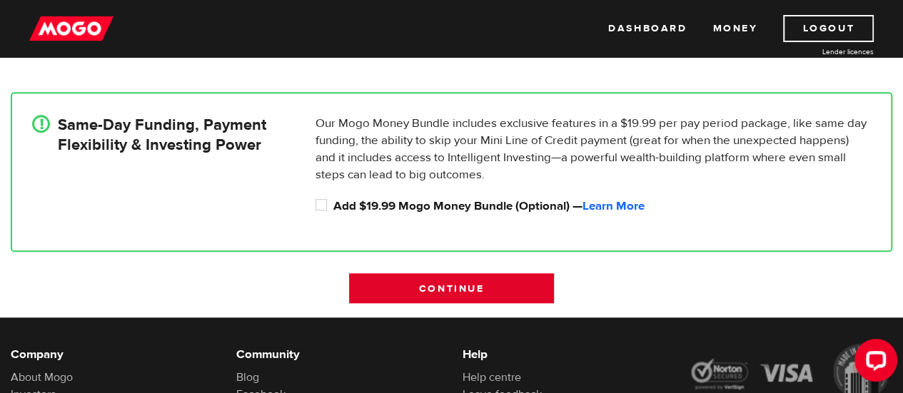
click at [418, 303] on input "Continue" at bounding box center [451, 288] width 204 height 30
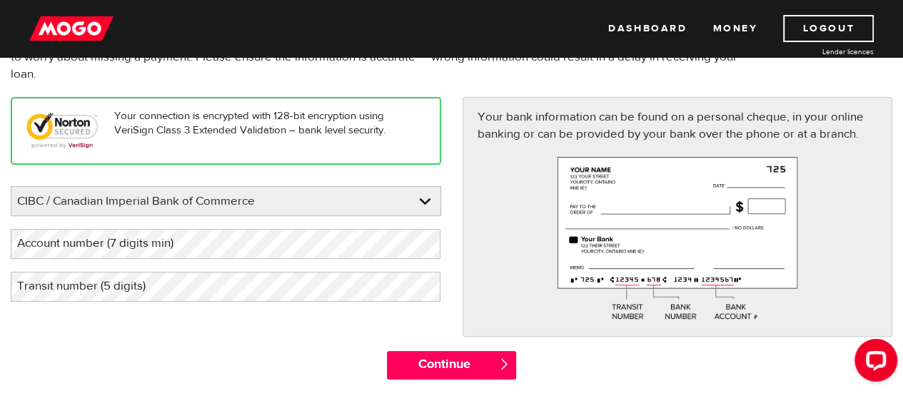
scroll to position [214, 0]
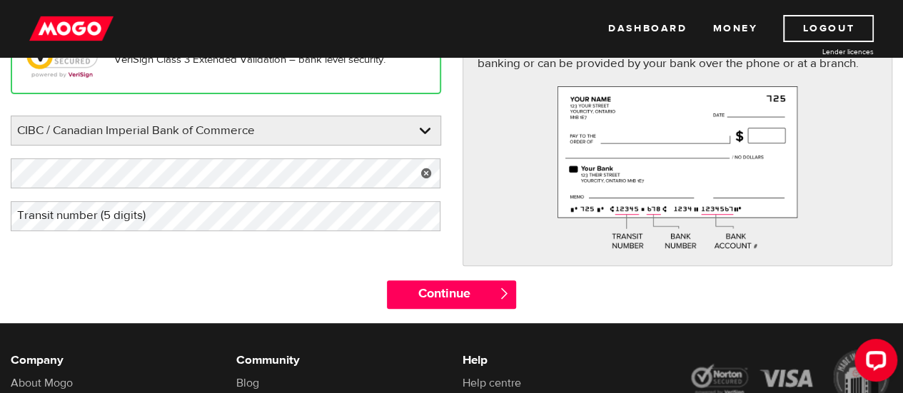
click at [159, 221] on label "Transit number (5 digits)" at bounding box center [93, 215] width 164 height 29
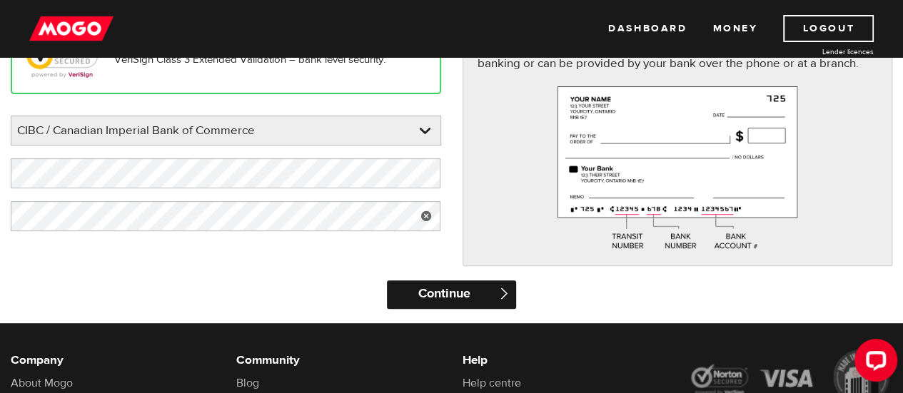
click at [430, 291] on input "Continue" at bounding box center [451, 295] width 129 height 29
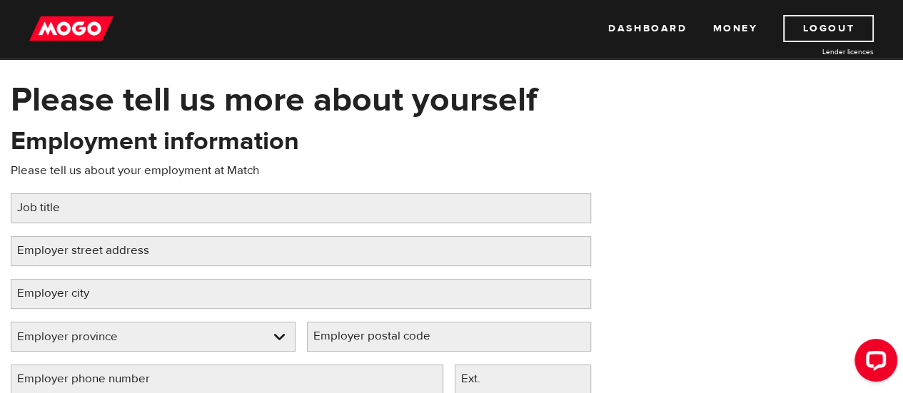
scroll to position [71, 0]
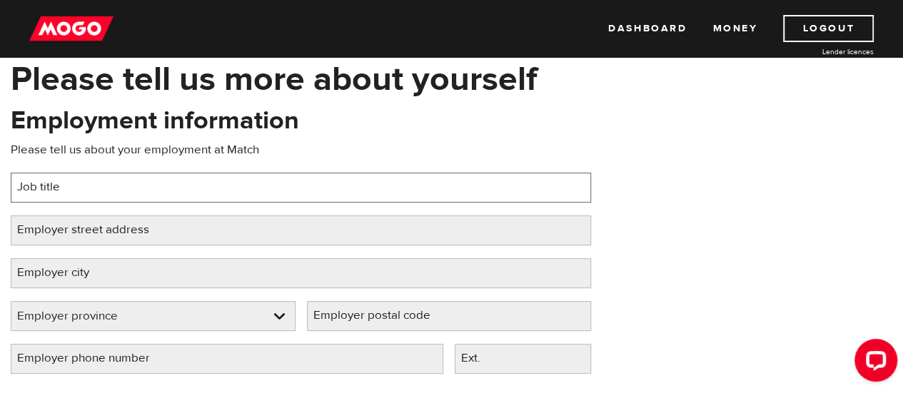
click at [161, 186] on input "Job title" at bounding box center [301, 188] width 580 height 30
type input "dishwasher"
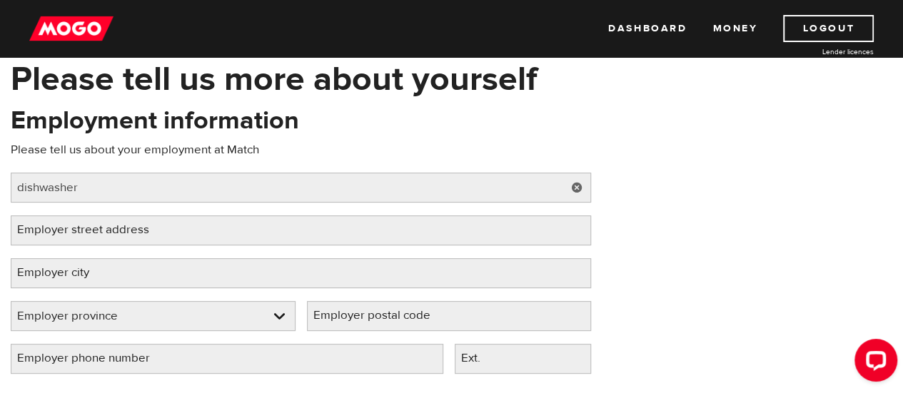
click at [165, 235] on label "Employer street address" at bounding box center [95, 230] width 168 height 29
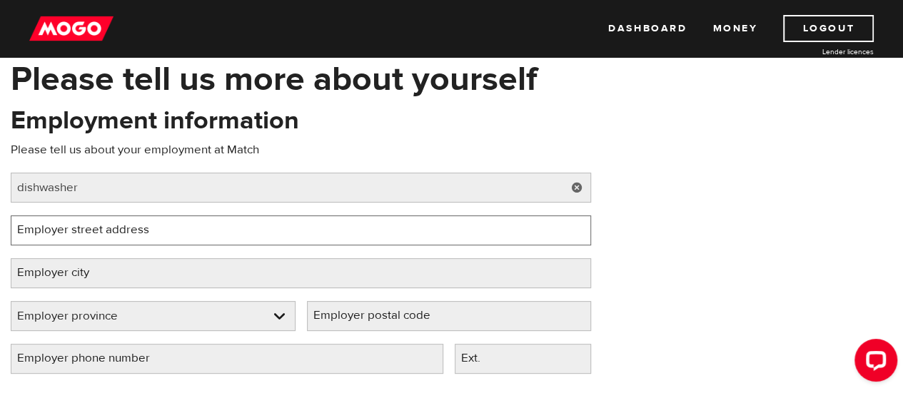
click at [165, 235] on input "Employer street address" at bounding box center [301, 231] width 580 height 30
type input "5"
type input "900 king.st"
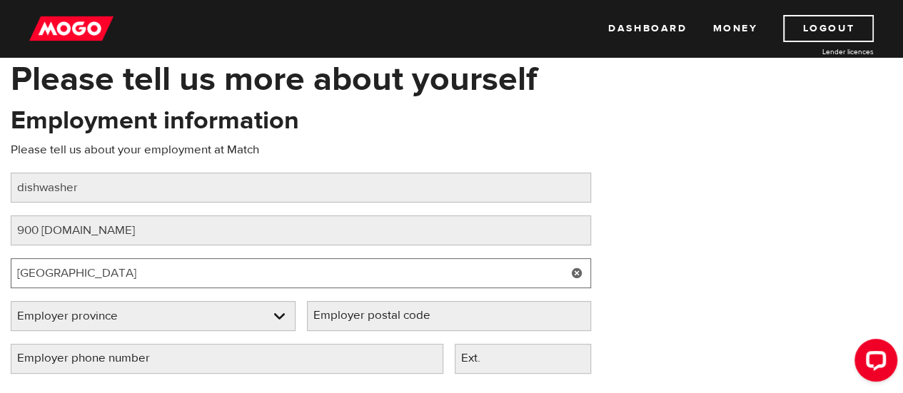
type input "london"
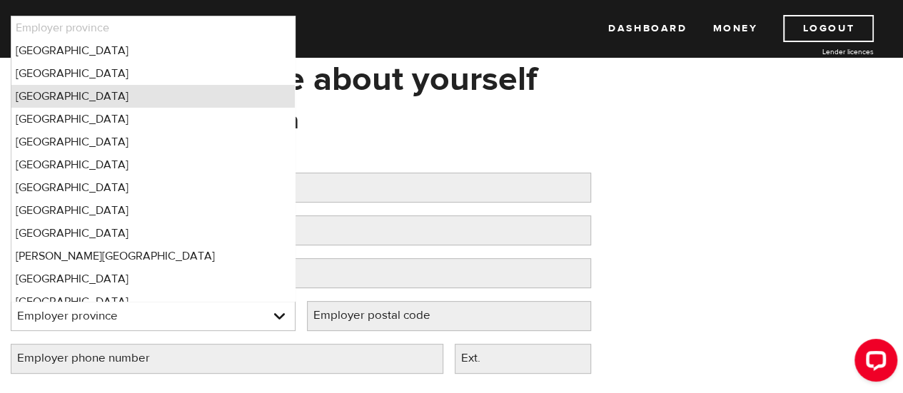
click at [70, 93] on li "Ontario" at bounding box center [152, 96] width 283 height 23
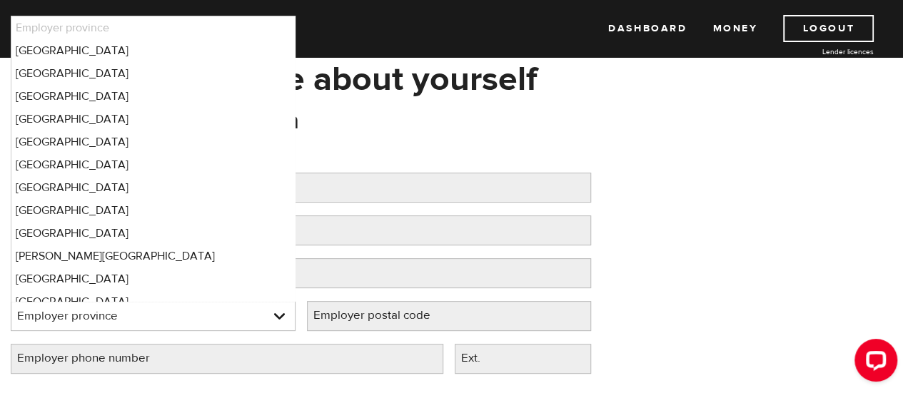
select select "ON"
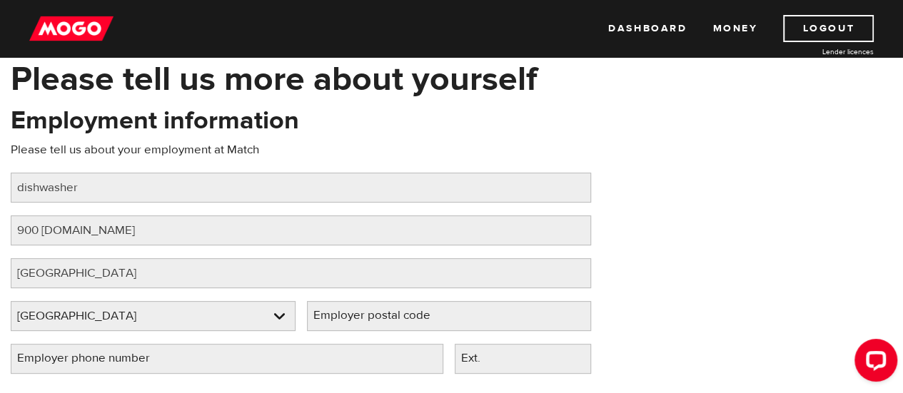
click at [361, 321] on label "Employer postal code" at bounding box center [383, 315] width 153 height 29
click at [361, 321] on input "Employer postal code" at bounding box center [449, 316] width 285 height 30
type input "n"
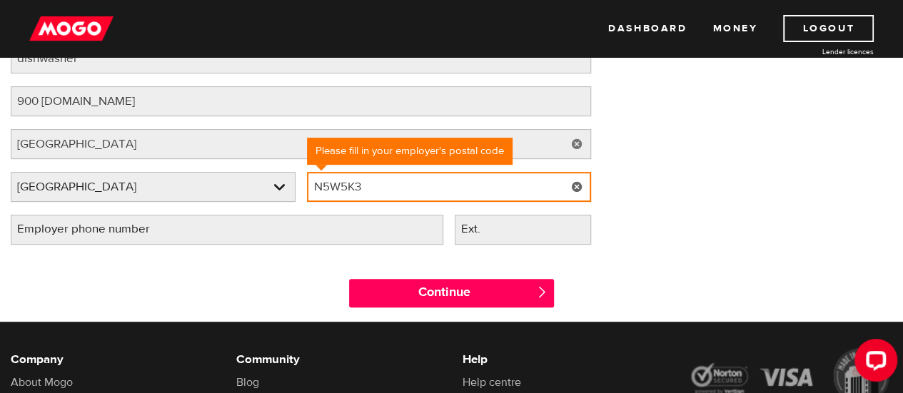
scroll to position [214, 0]
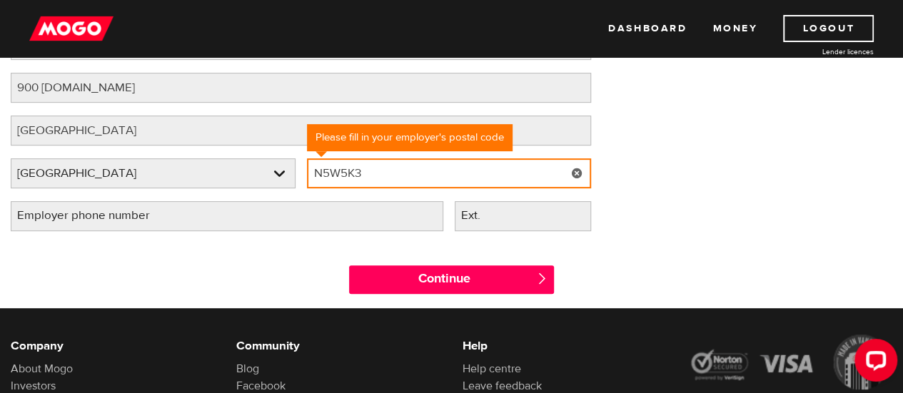
type input "N5W5K3"
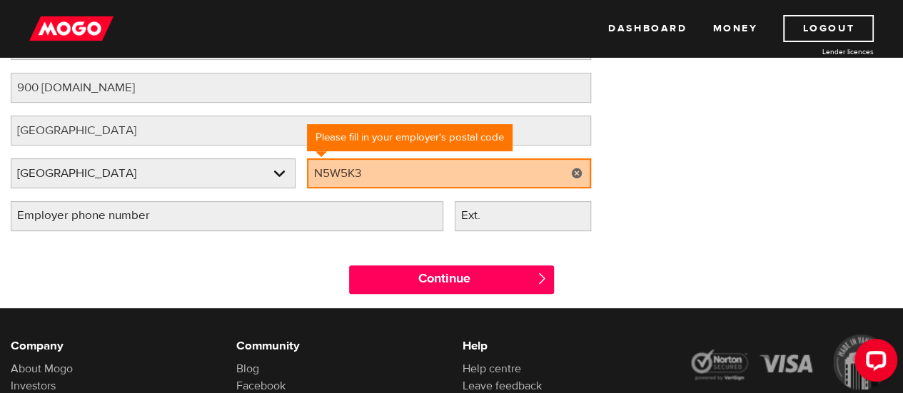
click at [156, 213] on label "Employer phone number" at bounding box center [95, 215] width 169 height 29
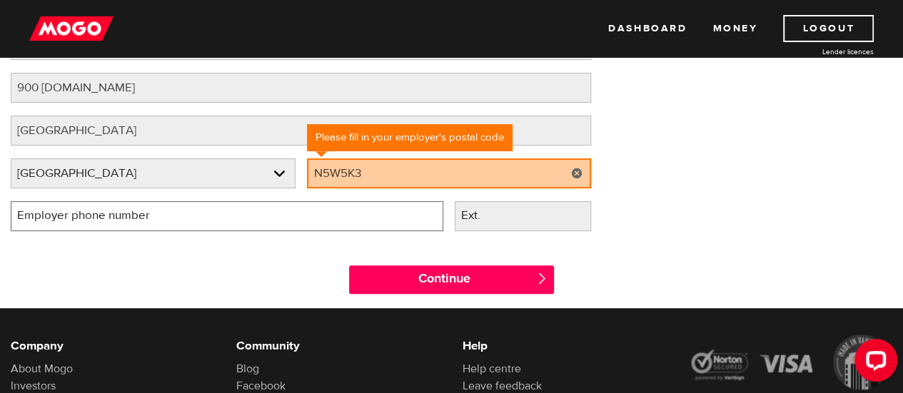
click at [156, 213] on input "Employer phone number" at bounding box center [227, 216] width 433 height 30
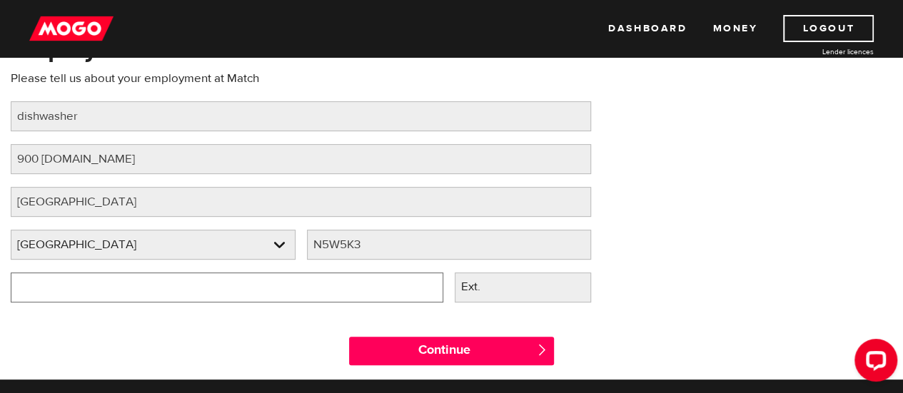
scroll to position [71, 0]
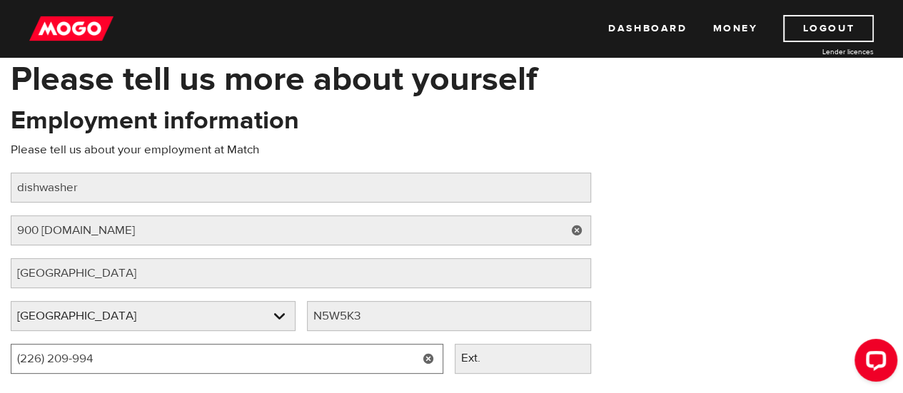
type input "(226) 209-9940"
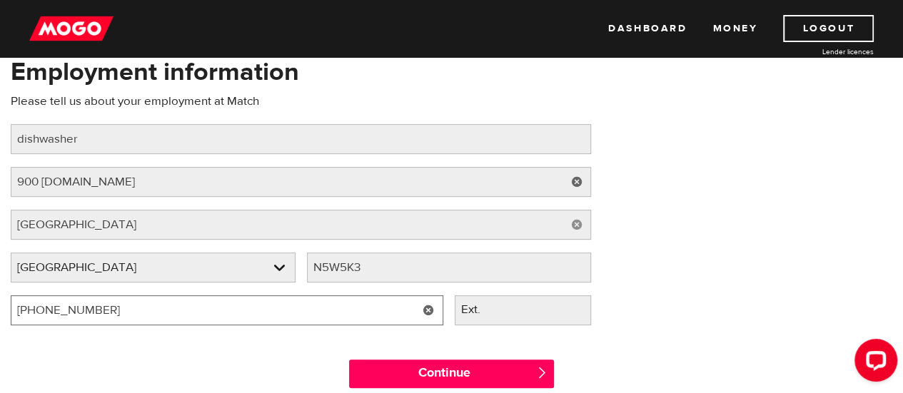
scroll to position [143, 0]
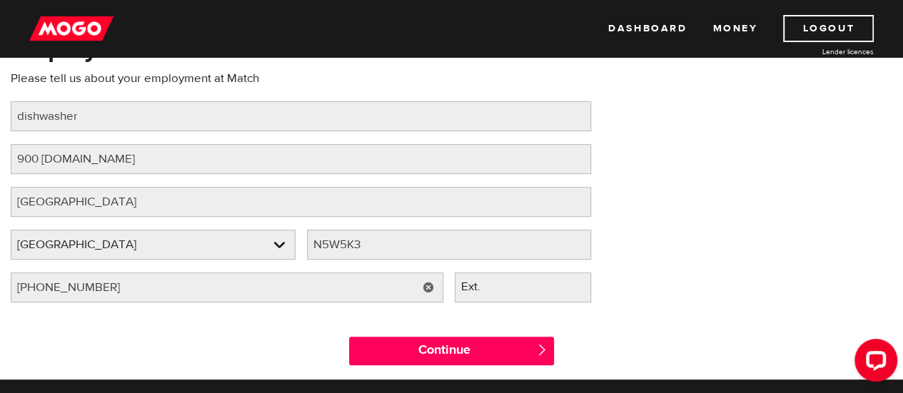
click at [426, 281] on link at bounding box center [428, 288] width 29 height 30
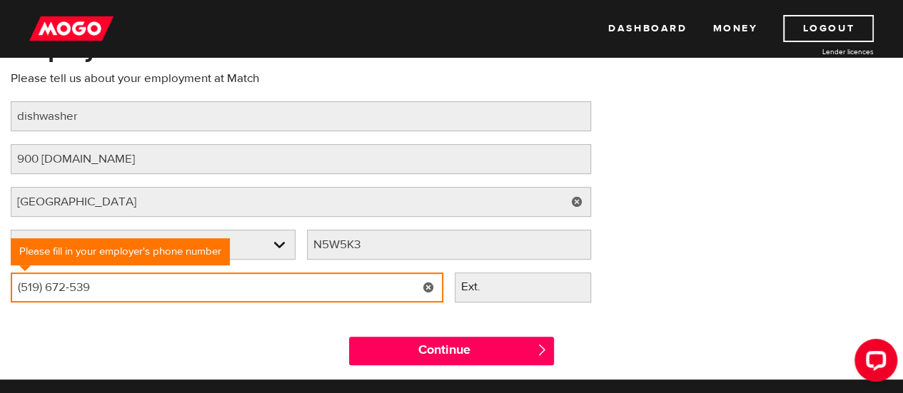
type input "(519) 672-5394"
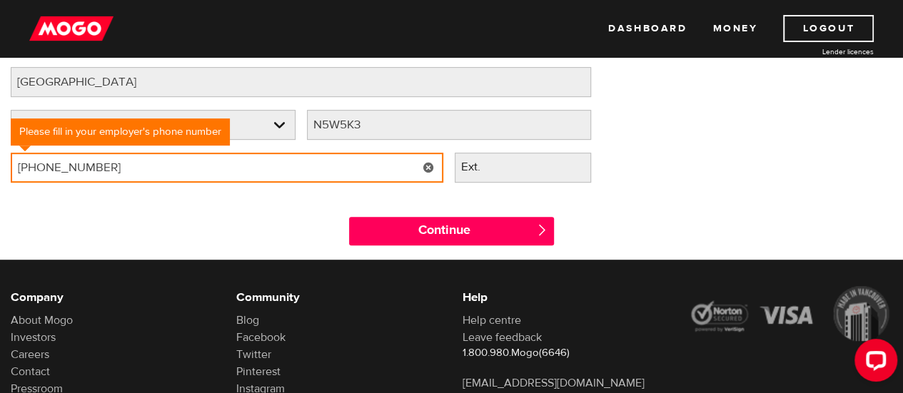
scroll to position [286, 0]
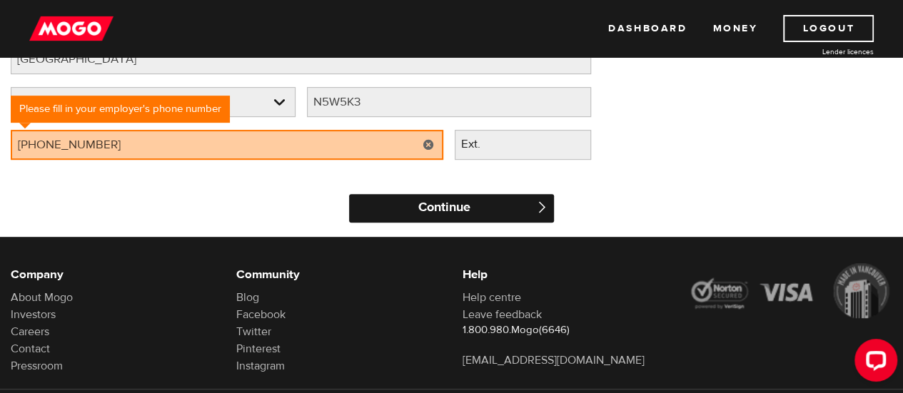
click at [431, 218] on input "Continue" at bounding box center [451, 208] width 204 height 29
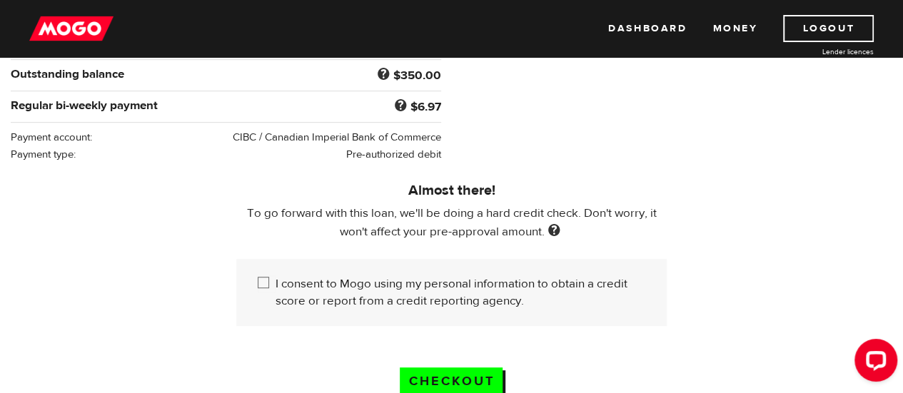
scroll to position [357, 0]
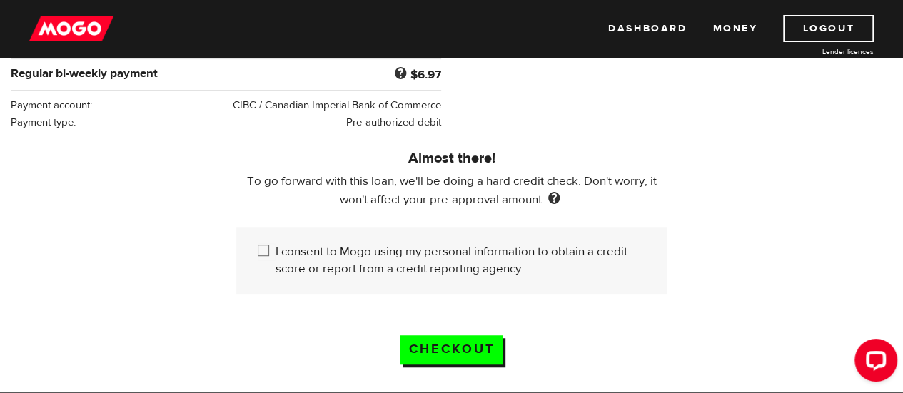
click at [260, 243] on input "I consent to Mogo using my personal information to obtain a credit score or rep…" at bounding box center [267, 252] width 18 height 18
checkbox input "true"
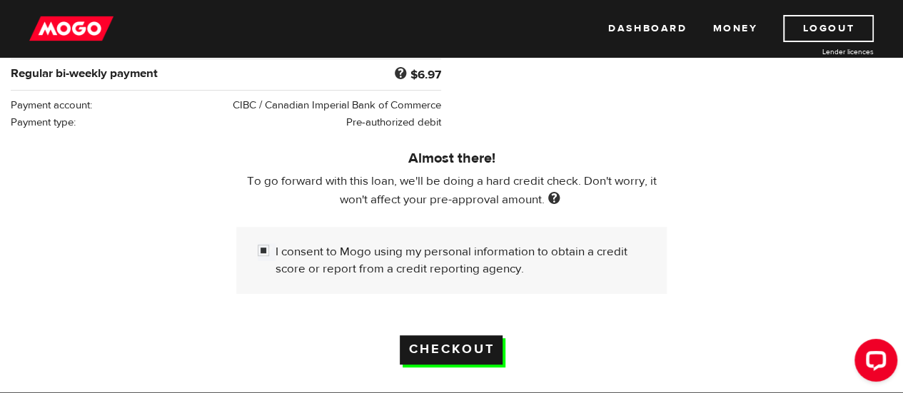
click at [478, 343] on input "Checkout" at bounding box center [451, 350] width 103 height 29
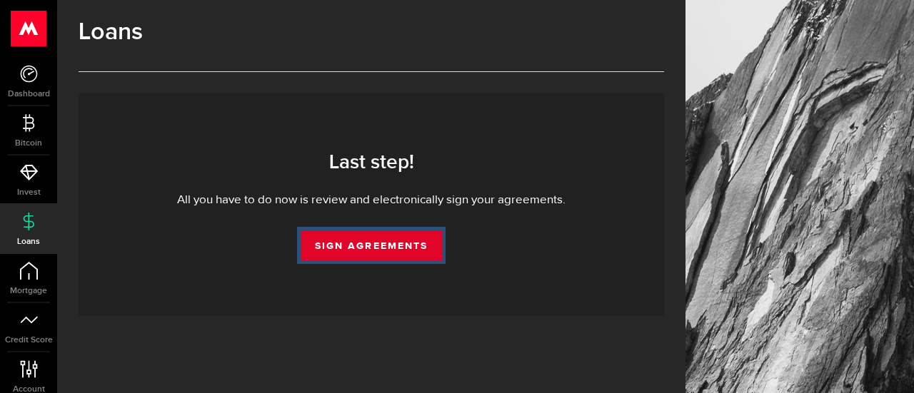
click at [323, 253] on link "Sign Agreements" at bounding box center [371, 246] width 141 height 30
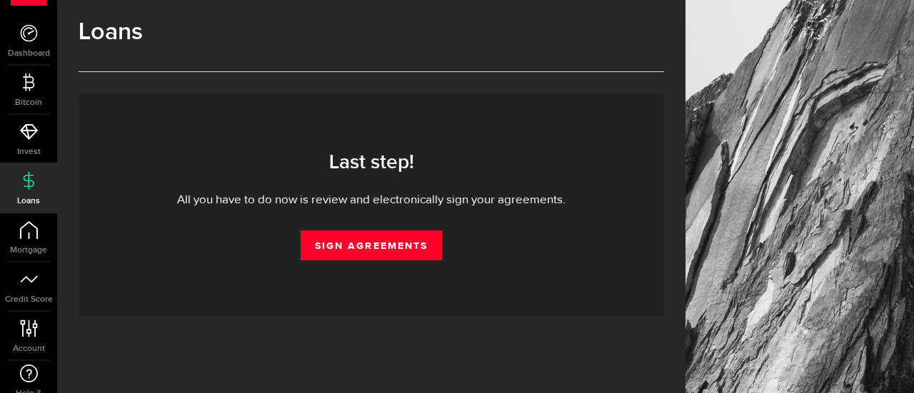
scroll to position [107, 0]
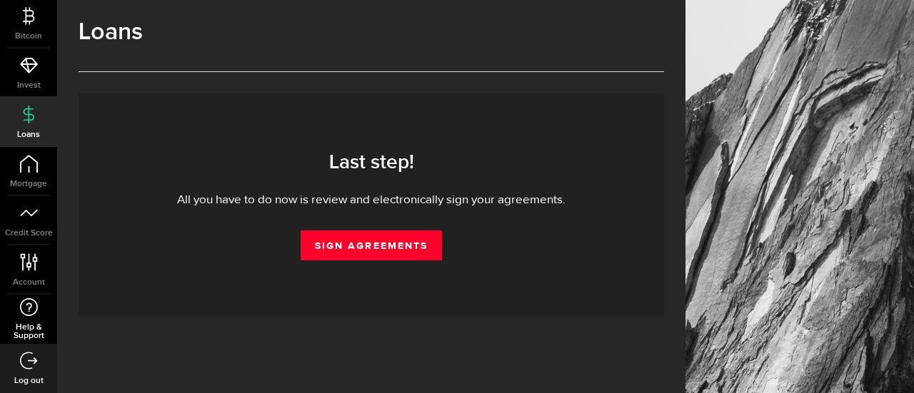
click at [29, 328] on span "Help & Support" at bounding box center [28, 331] width 57 height 17
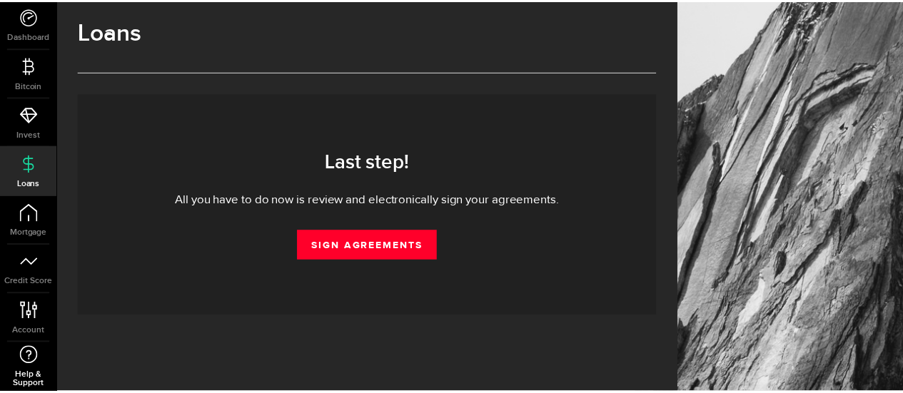
scroll to position [36, 0]
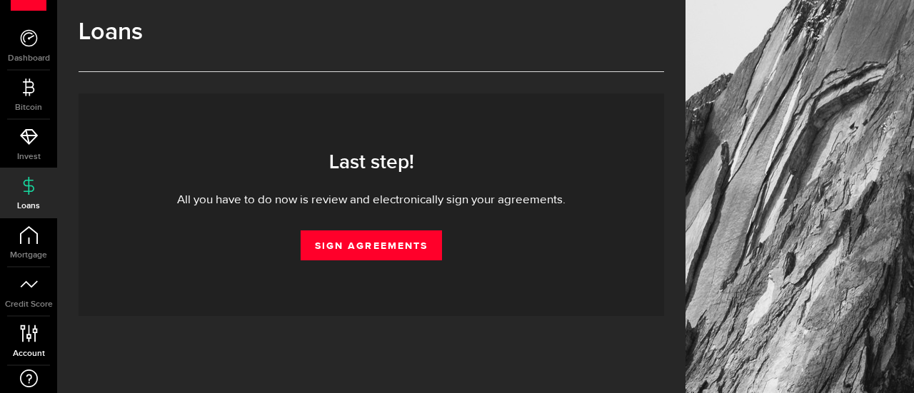
click at [29, 336] on icon at bounding box center [28, 334] width 19 height 18
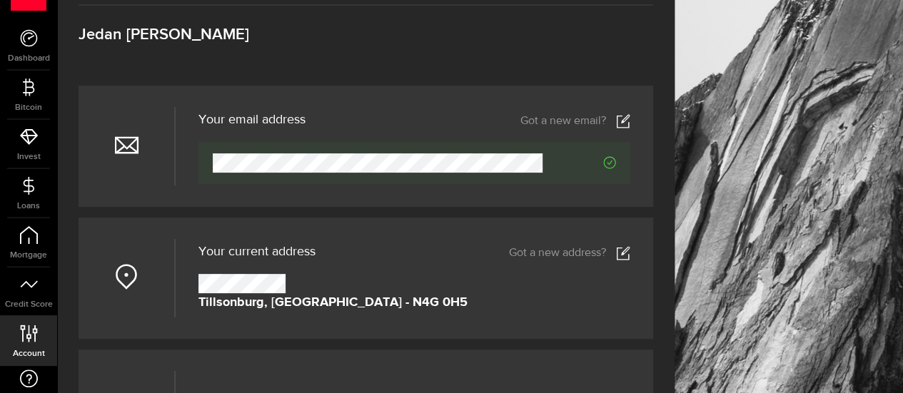
scroll to position [71, 0]
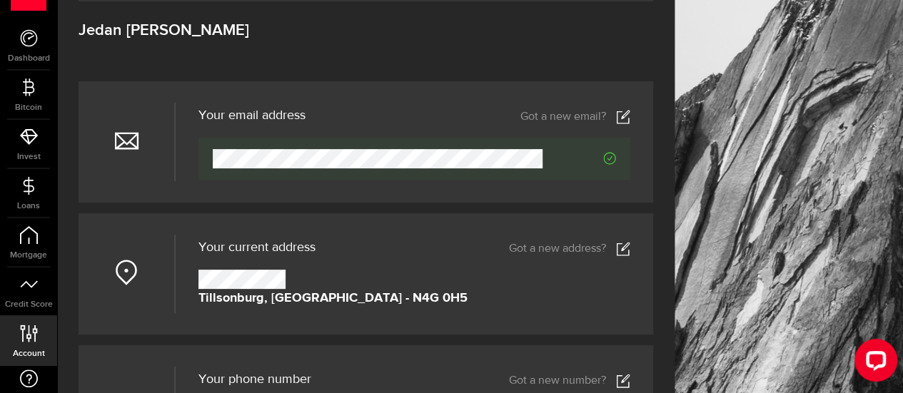
click at [613, 250] on link "Got a new address?" at bounding box center [569, 249] width 121 height 14
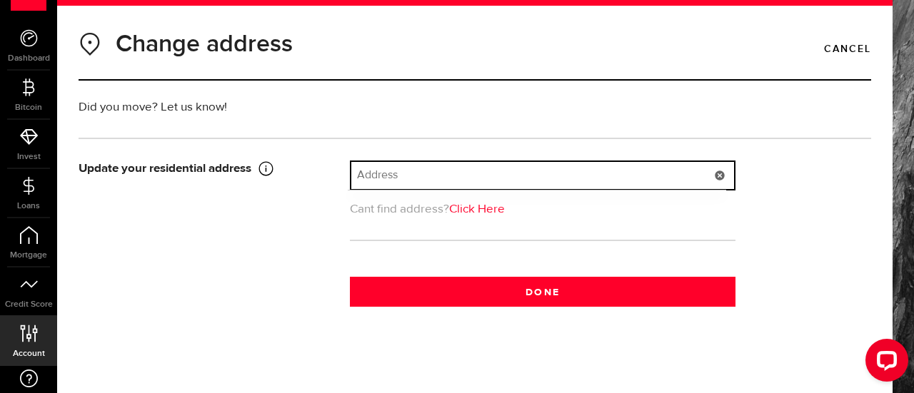
drag, startPoint x: 613, startPoint y: 251, endPoint x: 493, endPoint y: 176, distance: 141.1
click at [493, 176] on input "text" at bounding box center [542, 175] width 383 height 27
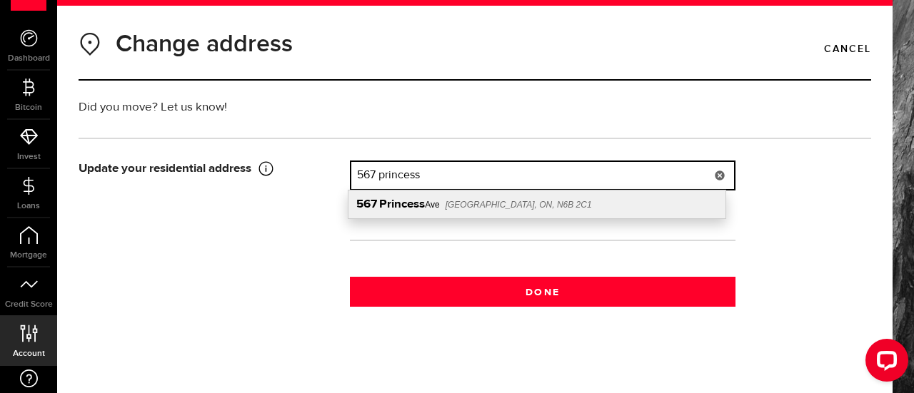
click at [461, 203] on span "[GEOGRAPHIC_DATA], ON, N6B 2C1" at bounding box center [519, 205] width 146 height 10
type input "[STREET_ADDRESS]"
type input "567"
type input "Princess Ave"
type input "[GEOGRAPHIC_DATA]"
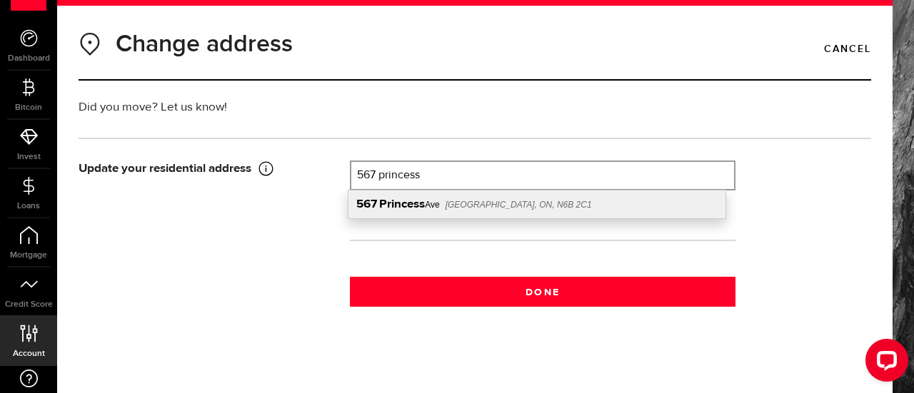
select select "ON"
type input "N6B 2C1"
type input "[GEOGRAPHIC_DATA]"
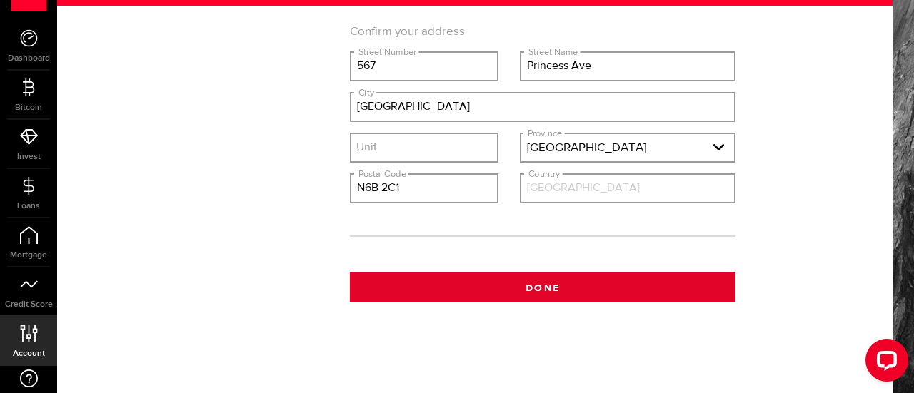
scroll to position [224, 0]
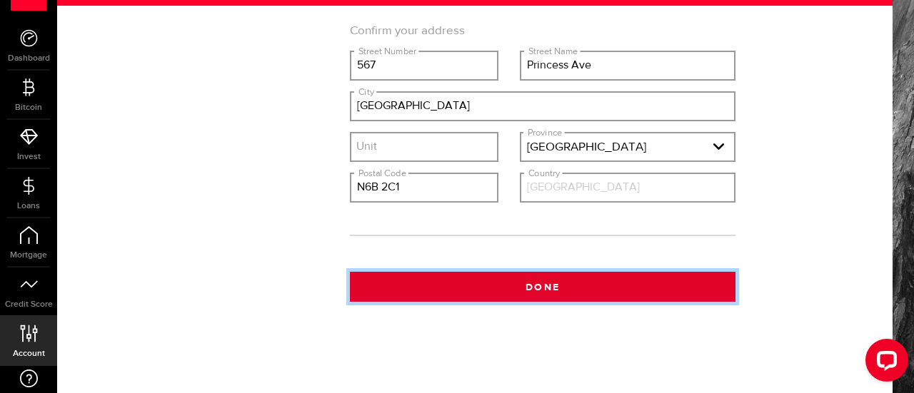
click at [497, 292] on button "Done" at bounding box center [543, 287] width 386 height 30
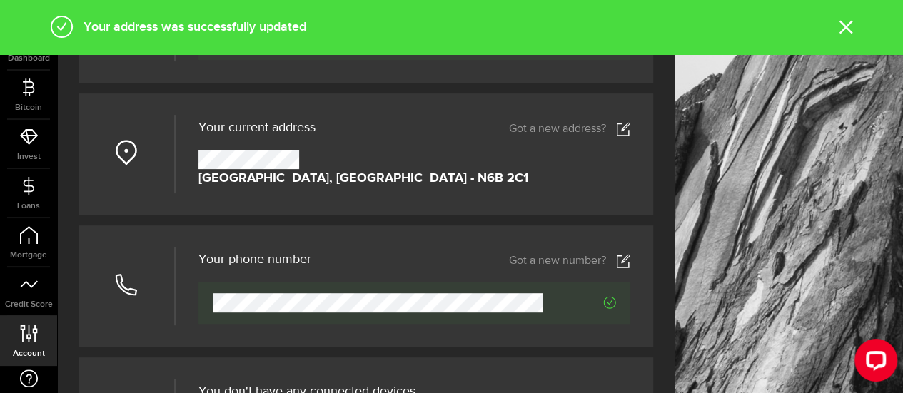
scroll to position [214, 0]
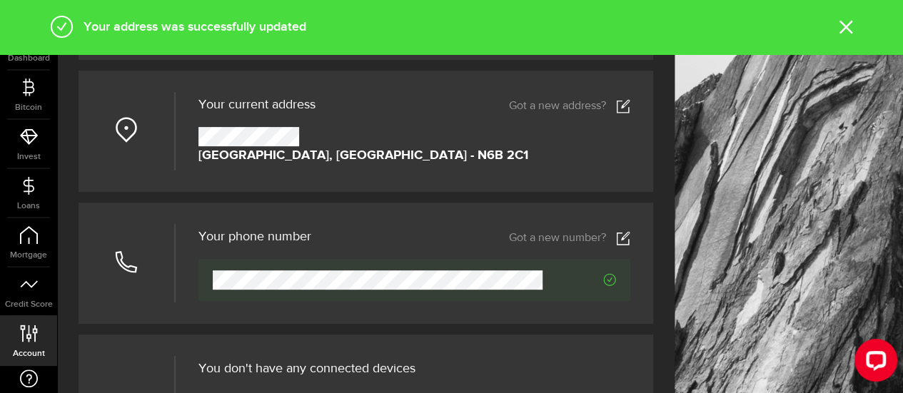
click at [630, 242] on icon at bounding box center [623, 238] width 14 height 14
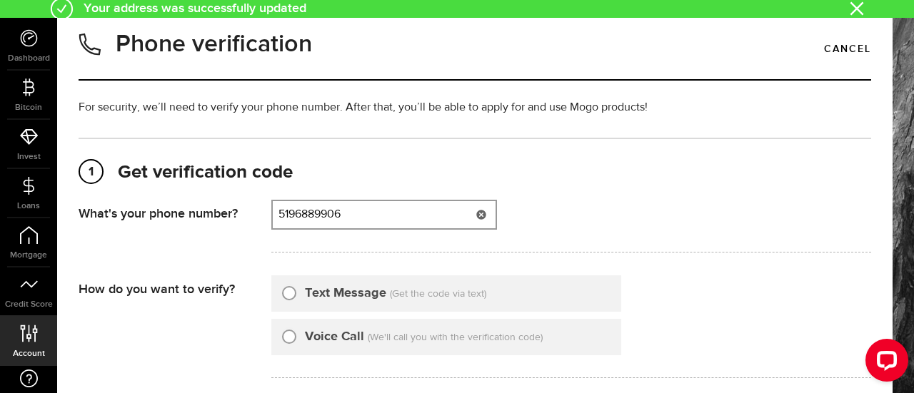
type input "5196889906"
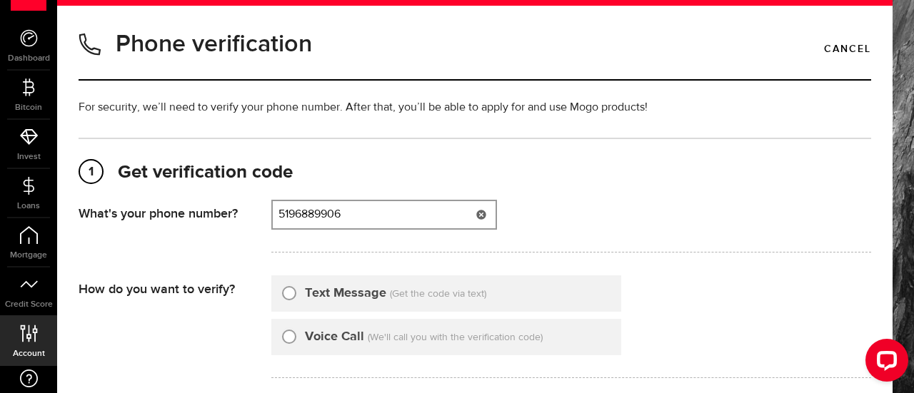
click at [475, 215] on div at bounding box center [481, 214] width 29 height 27
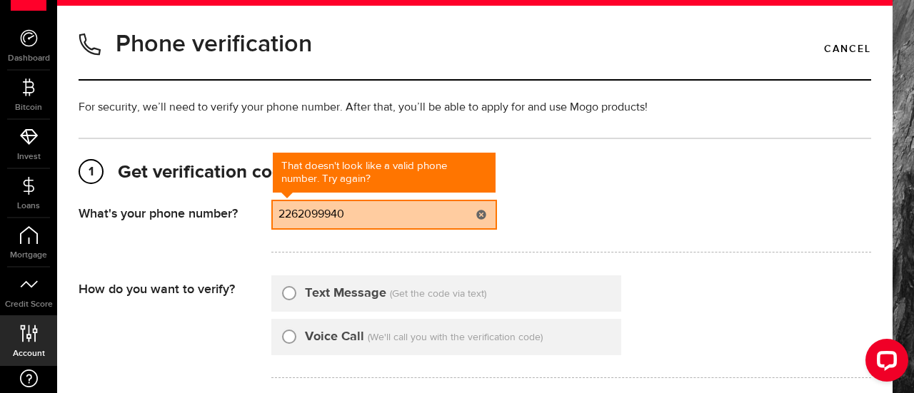
type input "2262099940"
click at [308, 295] on label "Text Message" at bounding box center [345, 293] width 81 height 19
click at [296, 295] on input "Text Message" at bounding box center [289, 291] width 14 height 14
radio input "true"
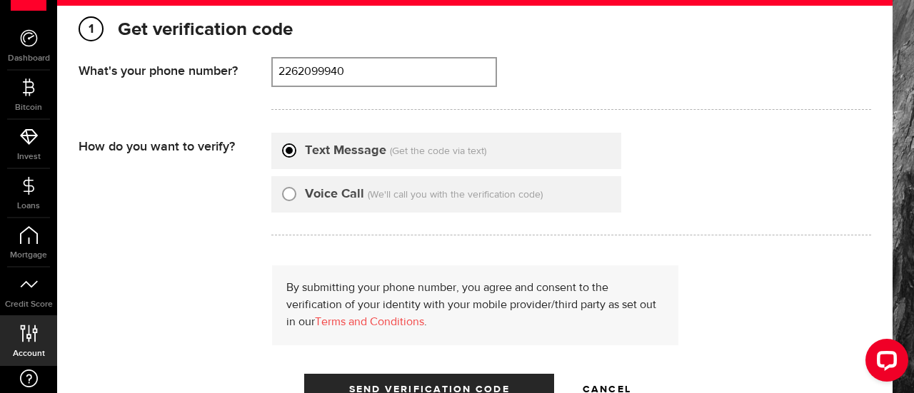
scroll to position [286, 0]
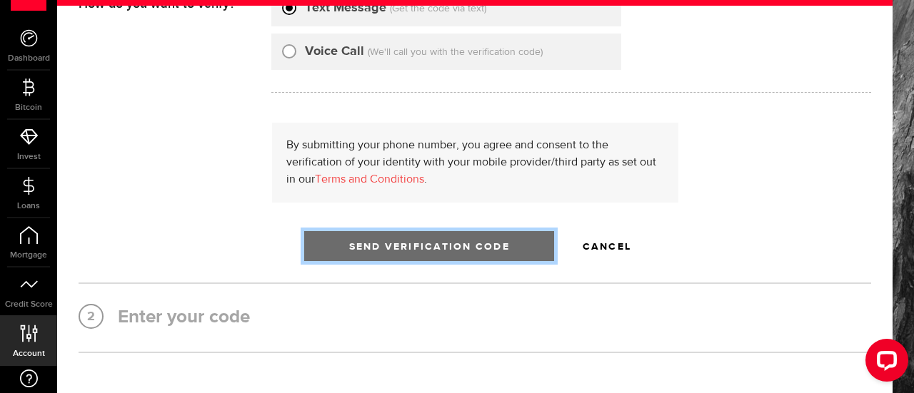
click at [443, 251] on span "Send Verification Code" at bounding box center [429, 247] width 161 height 10
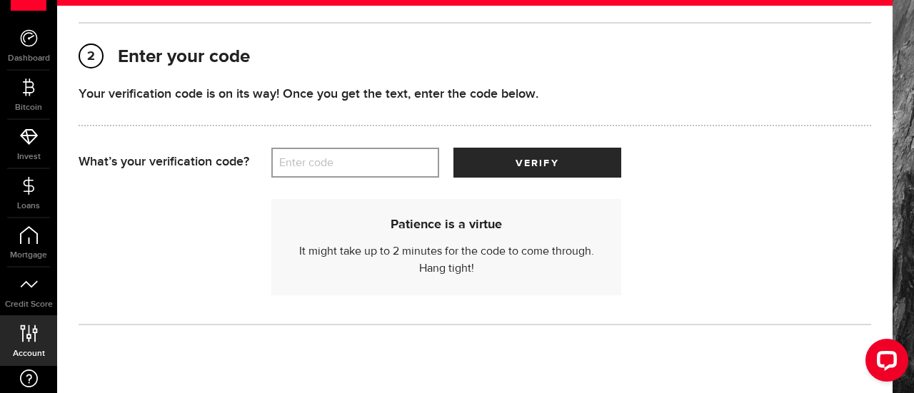
scroll to position [199, 0]
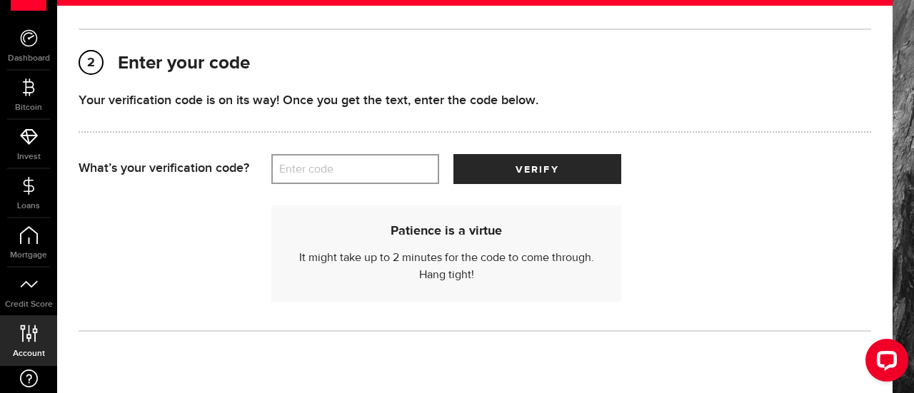
click at [376, 172] on label "Enter code" at bounding box center [355, 169] width 168 height 29
click at [376, 172] on input "Enter code" at bounding box center [355, 169] width 168 height 30
drag, startPoint x: 376, startPoint y: 172, endPoint x: 356, endPoint y: 172, distance: 19.3
click at [358, 172] on label "Enter code" at bounding box center [355, 169] width 168 height 29
click at [358, 172] on input "Enter code" at bounding box center [355, 169] width 168 height 30
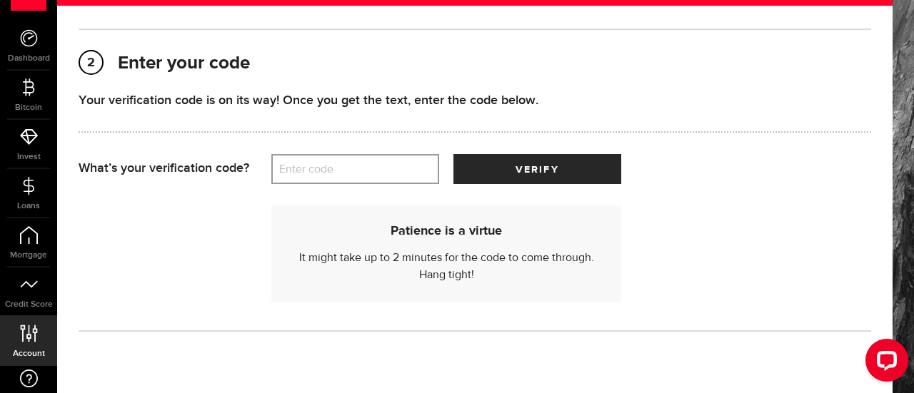
click at [373, 181] on label "Enter code" at bounding box center [355, 169] width 168 height 29
click at [373, 181] on input "Enter code" at bounding box center [355, 169] width 168 height 30
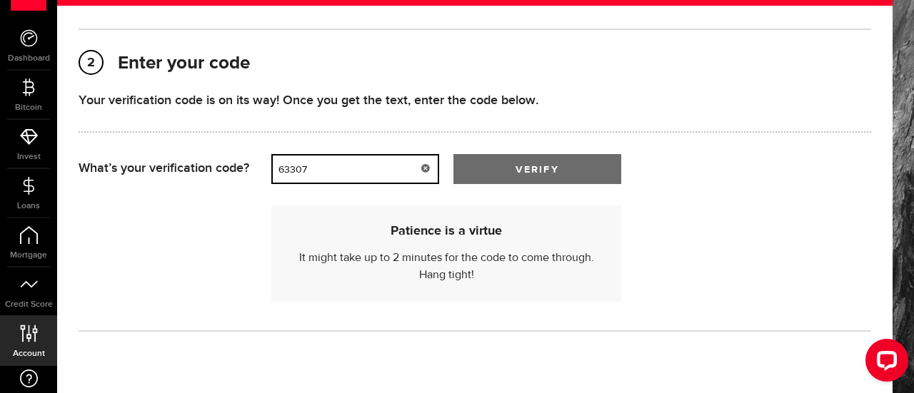
type input "63307"
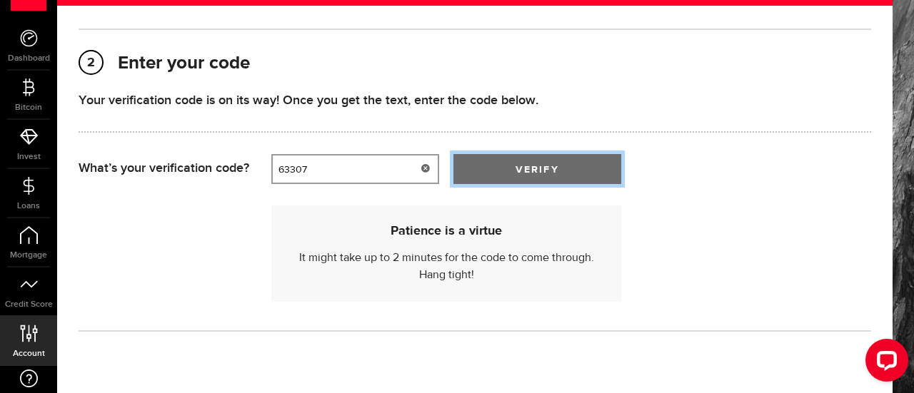
click at [514, 159] on button "verify" at bounding box center [537, 169] width 168 height 30
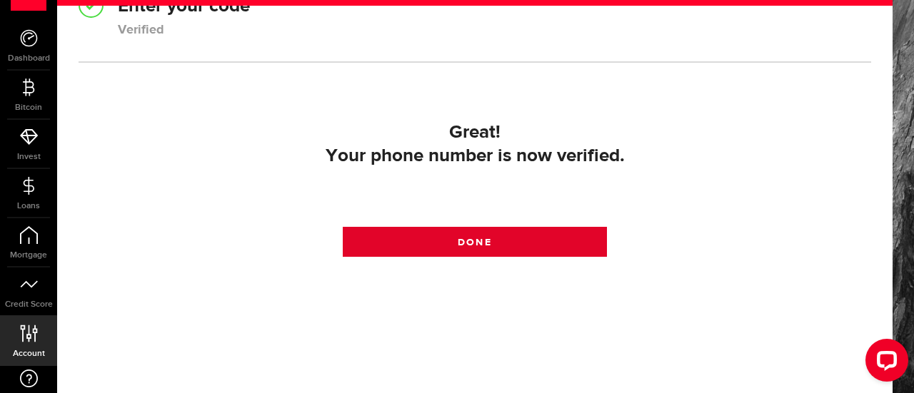
scroll to position [261, 0]
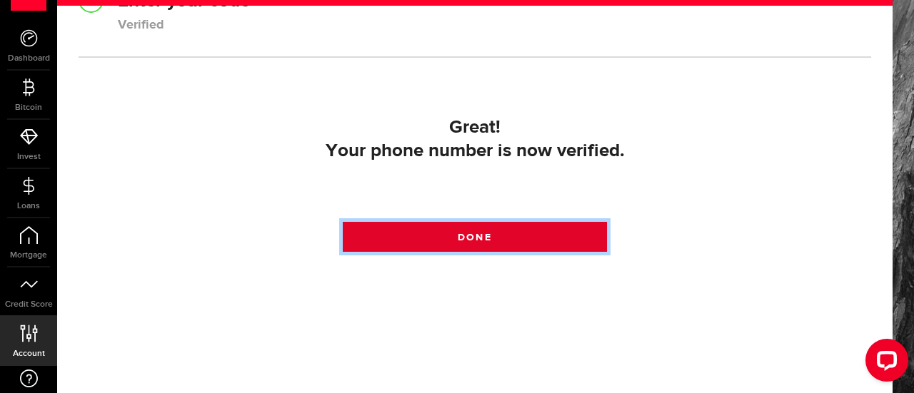
click at [448, 238] on link "Done" at bounding box center [475, 237] width 264 height 30
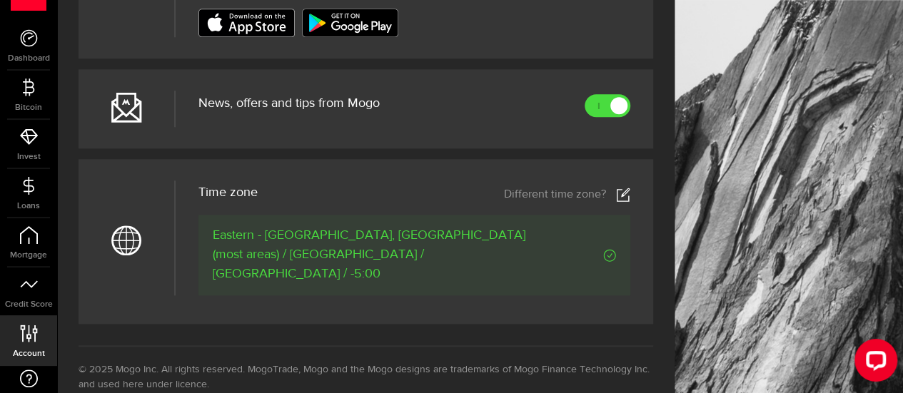
scroll to position [818, 0]
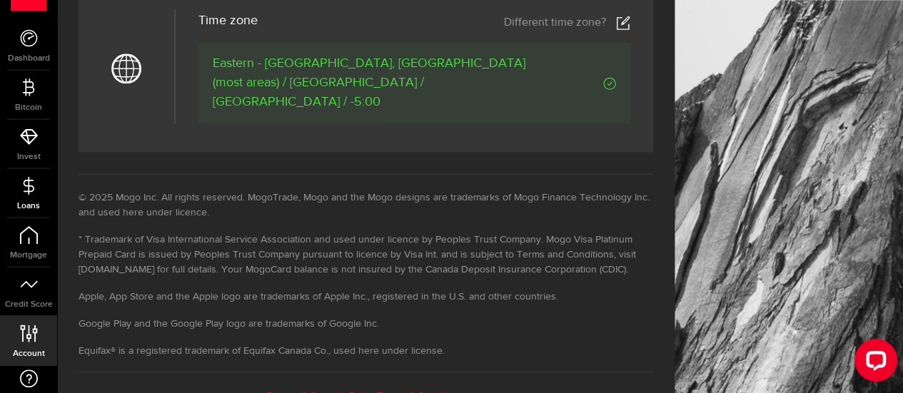
click at [19, 198] on link "Loans" at bounding box center [28, 193] width 57 height 49
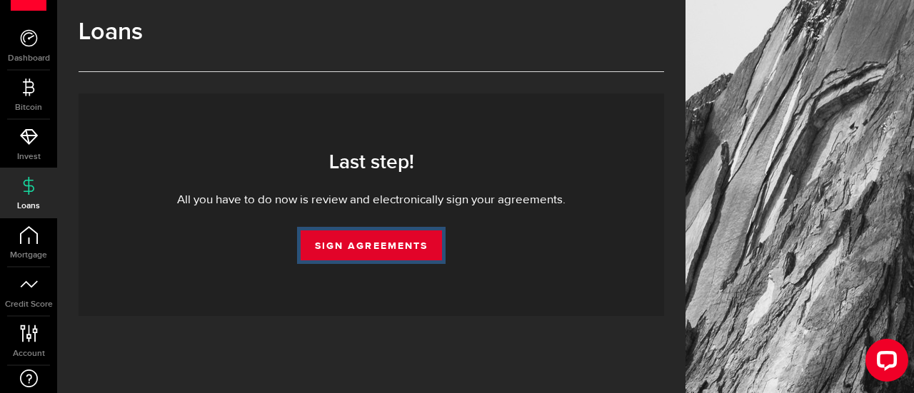
click at [358, 241] on link "Sign Agreements" at bounding box center [371, 246] width 141 height 30
